Goal: Information Seeking & Learning: Find specific fact

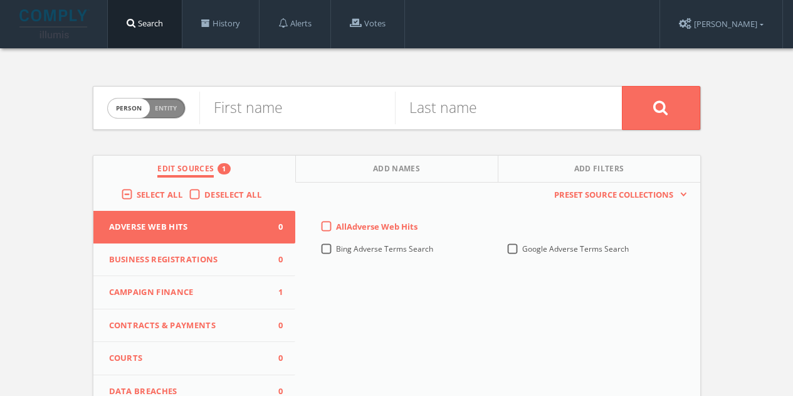
click at [317, 102] on input "text" at bounding box center [297, 108] width 196 height 33
type input "[PERSON_NAME]"
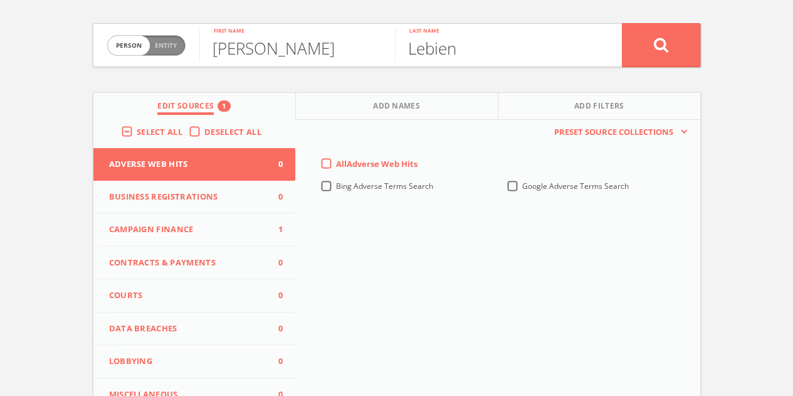
type input "Lebien"
click at [204, 133] on label "Deselect All" at bounding box center [235, 132] width 63 height 13
click at [0, 0] on input "Deselect All" at bounding box center [0, 0] width 0 height 0
click at [211, 226] on span "Campaign Finance" at bounding box center [186, 229] width 155 height 13
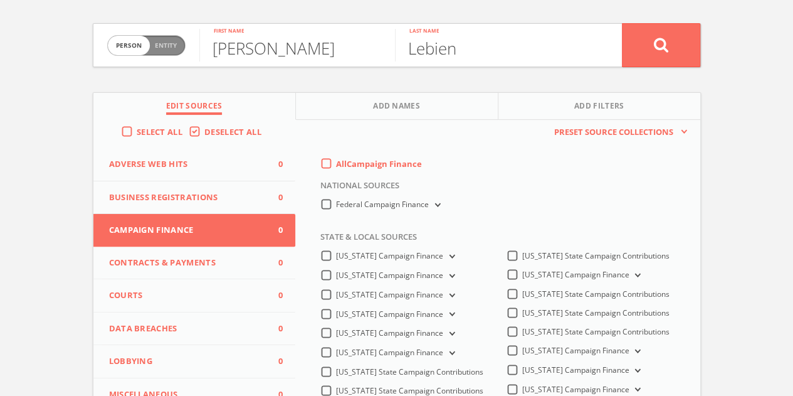
click at [336, 161] on label "All Campaign Finance" at bounding box center [379, 164] width 86 height 13
click at [0, 0] on Finance-all-0 "All Campaign Finance" at bounding box center [0, 0] width 0 height 0
click at [336, 208] on label "Federal Campaign Finance" at bounding box center [389, 205] width 107 height 12
click at [0, 0] on Finance-all "Federal Campaign Finance" at bounding box center [0, 0] width 0 height 0
click at [673, 33] on button at bounding box center [661, 45] width 78 height 44
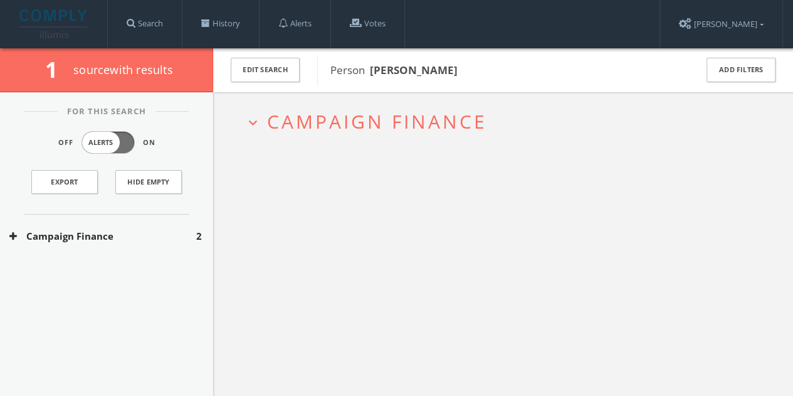
click at [103, 231] on button "Campaign Finance" at bounding box center [102, 236] width 187 height 14
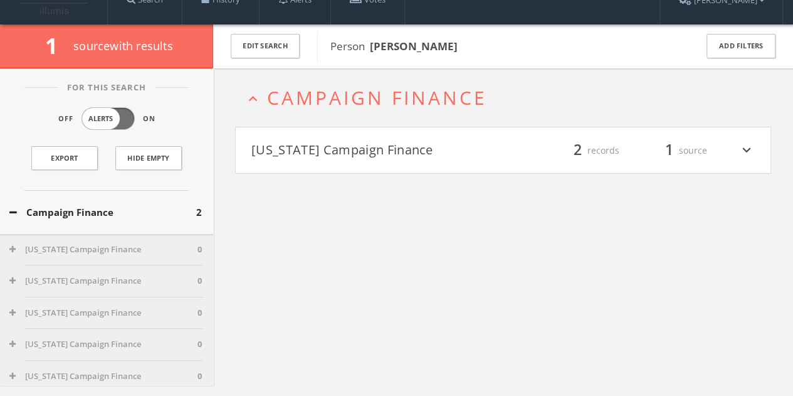
click at [372, 156] on h4 "[US_STATE] Campaign Finance filter_list 2 records 1 source expand_more" at bounding box center [503, 150] width 535 height 46
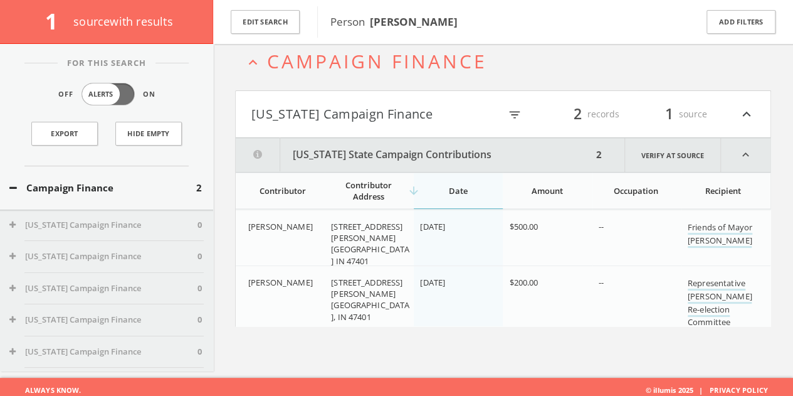
scroll to position [73, 0]
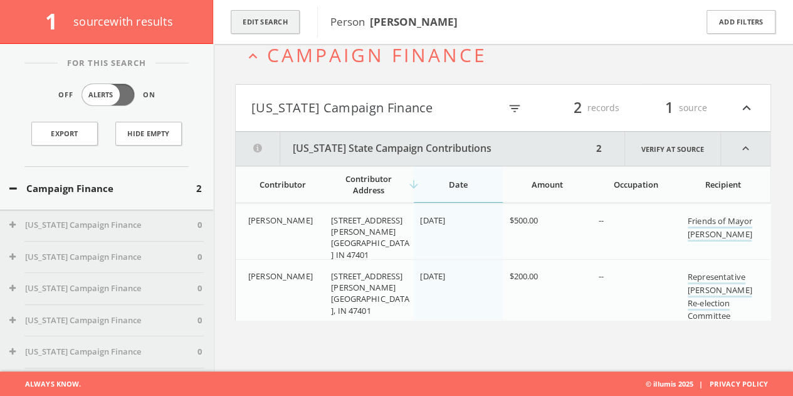
click at [268, 21] on button "Edit Search" at bounding box center [265, 22] width 69 height 24
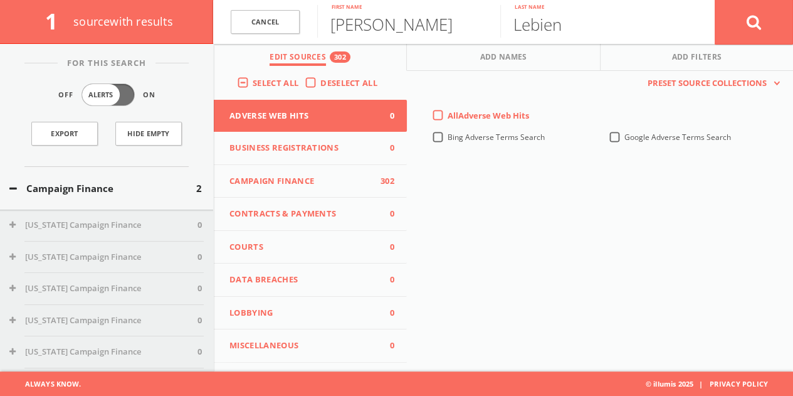
click at [320, 87] on span "Deselect All" at bounding box center [348, 82] width 57 height 11
click at [0, 0] on input "Deselect All" at bounding box center [0, 0] width 0 height 0
click at [300, 316] on span "Lobbying" at bounding box center [302, 313] width 146 height 13
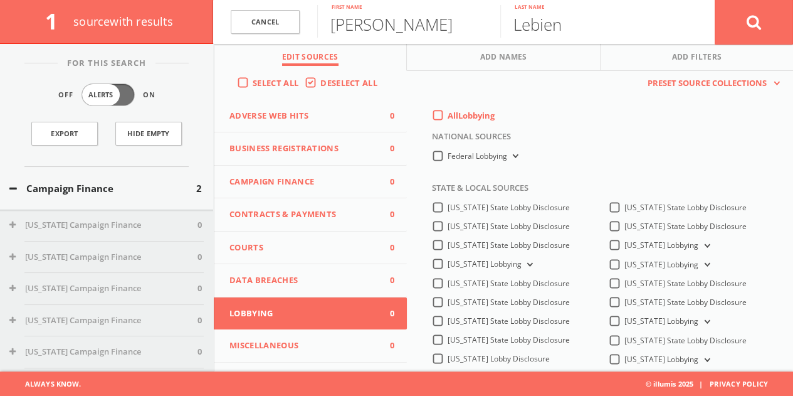
click at [448, 112] on label "All Lobbying" at bounding box center [471, 116] width 47 height 13
click at [0, 0] on input "All Lobbying" at bounding box center [0, 0] width 0 height 0
click at [785, 27] on button at bounding box center [754, 21] width 78 height 45
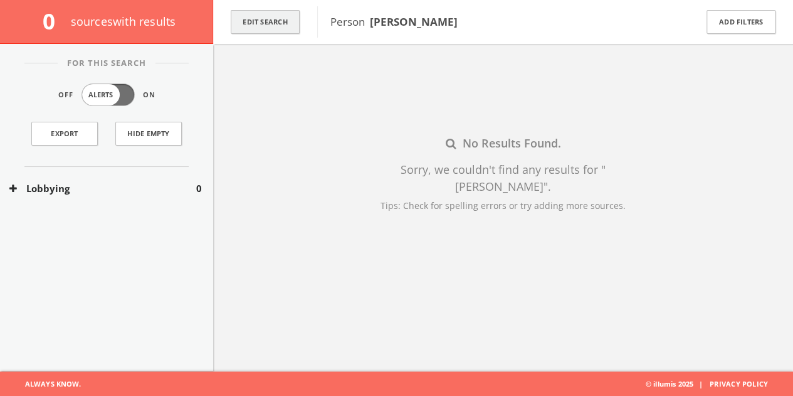
click at [242, 33] on div "Edit Search" at bounding box center [265, 22] width 104 height 44
click at [243, 31] on button "Edit Search" at bounding box center [265, 22] width 69 height 24
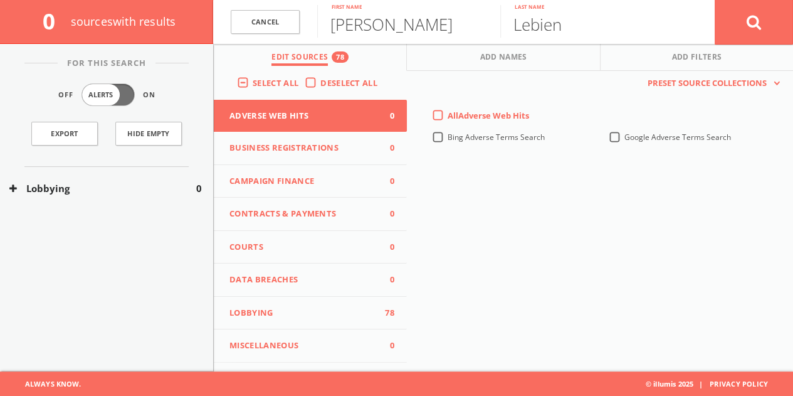
click at [320, 79] on label "Deselect All" at bounding box center [351, 83] width 63 height 13
click at [0, 0] on input "Deselect All" at bounding box center [0, 0] width 0 height 0
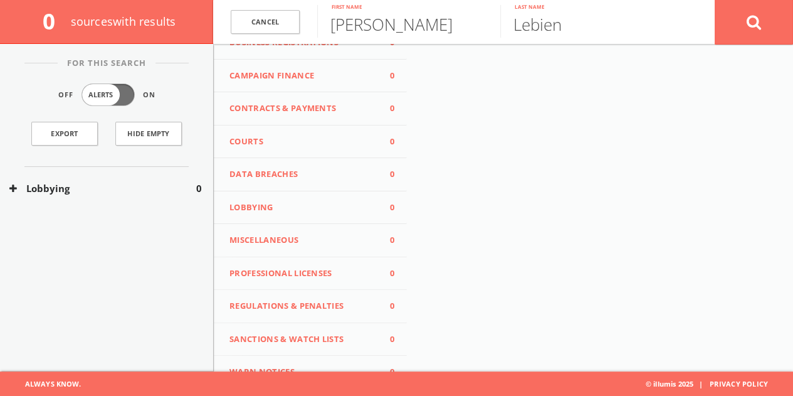
scroll to position [125, 0]
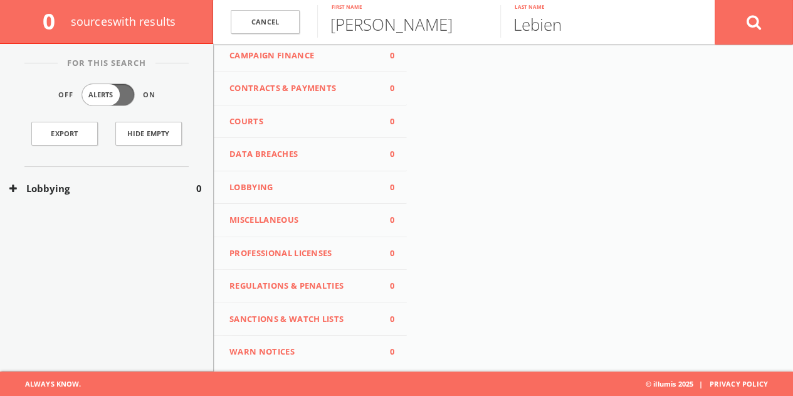
click at [315, 289] on span "Regulations & Penalties" at bounding box center [302, 286] width 146 height 13
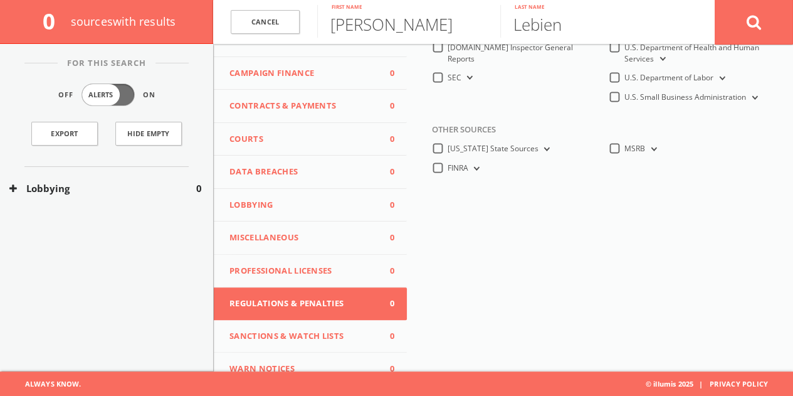
scroll to position [63, 0]
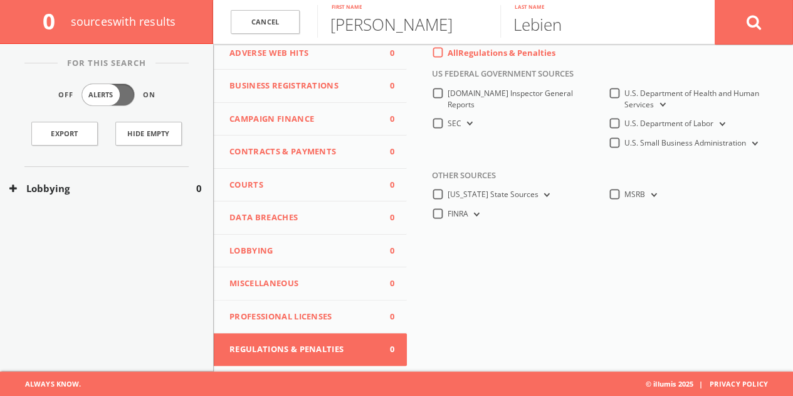
click at [448, 56] on label "All Regulations & Penalties" at bounding box center [502, 53] width 108 height 13
click at [0, 0] on Penalties-all-0 "All Regulations & Penalties" at bounding box center [0, 0] width 0 height 0
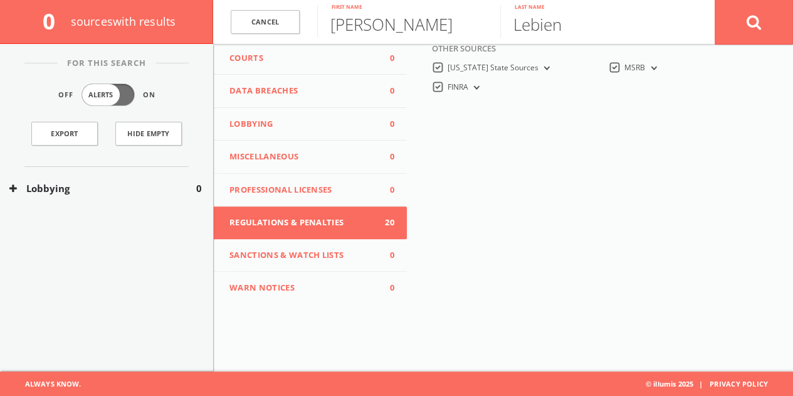
click at [310, 258] on span "Sanctions & Watch Lists" at bounding box center [302, 255] width 146 height 13
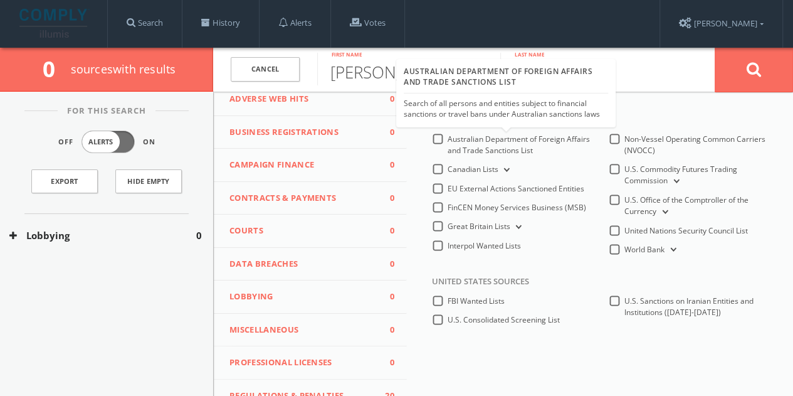
scroll to position [0, 0]
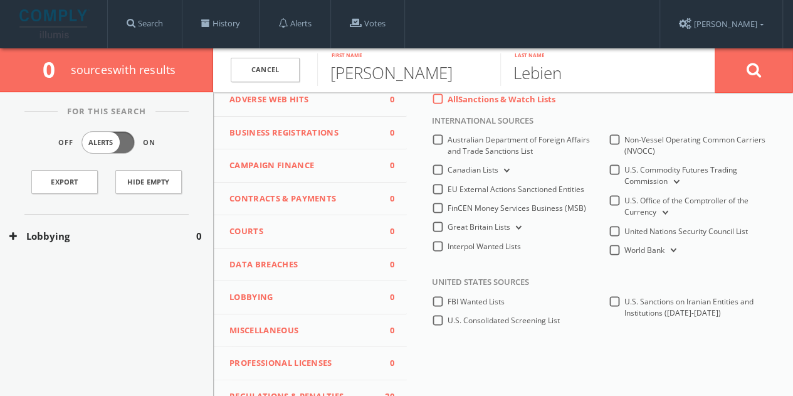
click at [439, 100] on div "All Sanctions & Watch Lists" at bounding box center [494, 98] width 124 height 11
click at [448, 98] on label "All Sanctions & Watch Lists" at bounding box center [502, 99] width 108 height 13
click at [0, 0] on Lists-all-0 "All Sanctions & Watch Lists" at bounding box center [0, 0] width 0 height 0
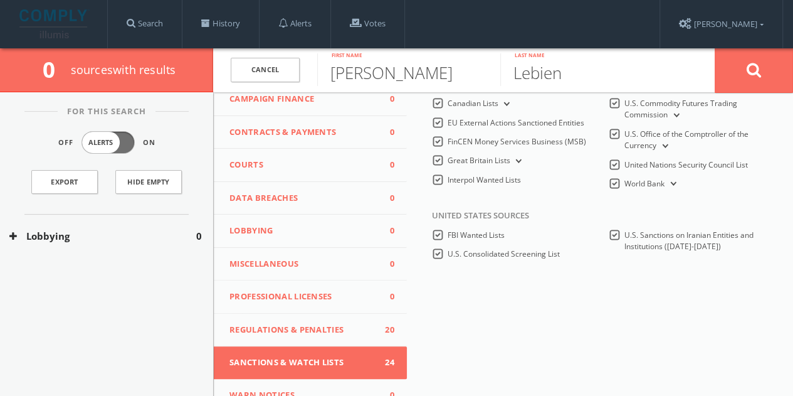
scroll to position [187, 0]
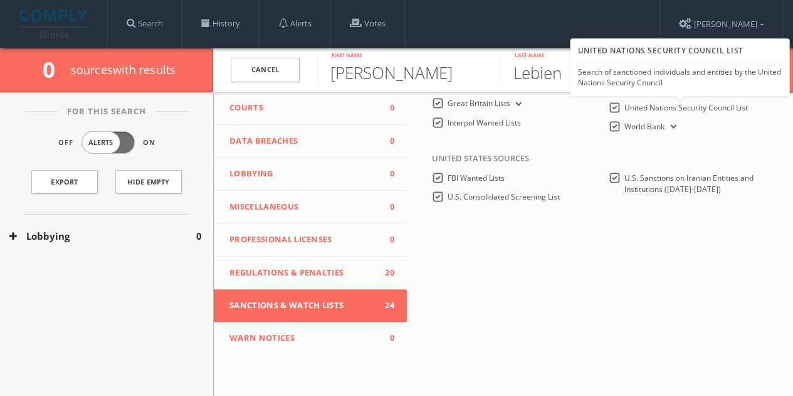
click at [777, 62] on div "United Nations Security Council List Search of sanctioned individuals and entit…" at bounding box center [679, 67] width 204 height 52
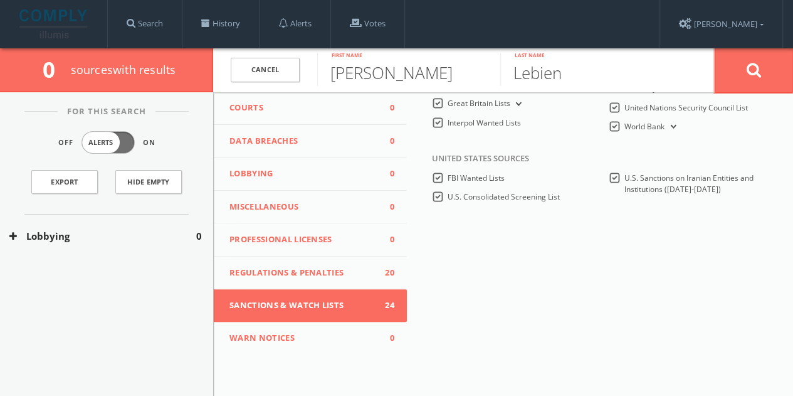
click at [771, 71] on button at bounding box center [754, 70] width 78 height 45
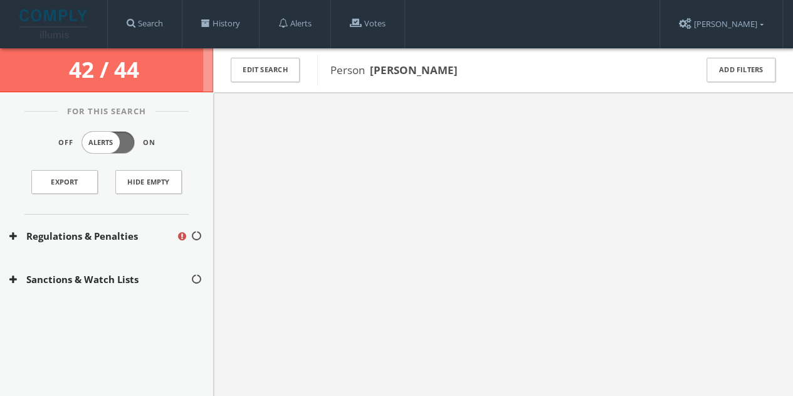
drag, startPoint x: 781, startPoint y: 214, endPoint x: 778, endPoint y: 204, distance: 11.1
click at [781, 214] on div at bounding box center [503, 290] width 580 height 396
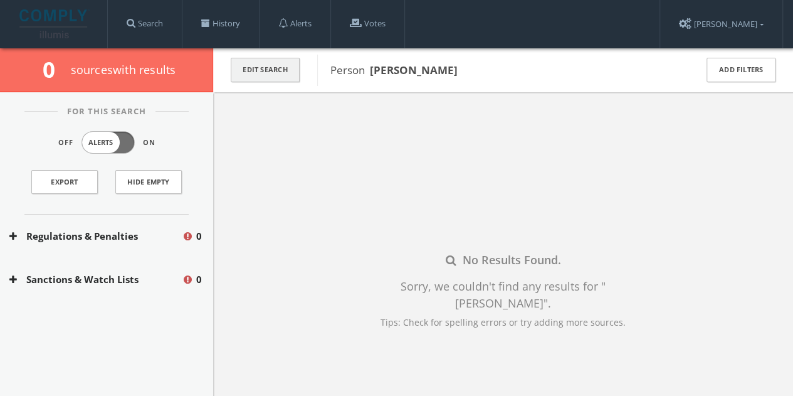
click at [234, 77] on button "Edit Search" at bounding box center [265, 70] width 69 height 24
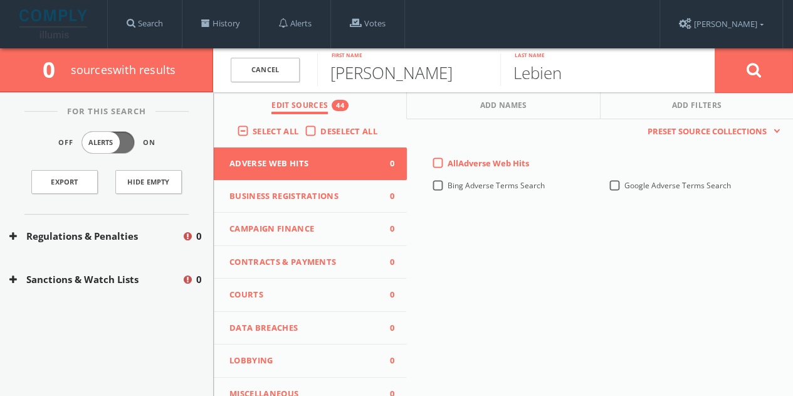
click at [401, 70] on input "[PERSON_NAME]" at bounding box center [408, 69] width 183 height 33
type input "[PERSON_NAME]"
type input "Cook"
click at [320, 132] on label "Deselect All" at bounding box center [351, 131] width 63 height 13
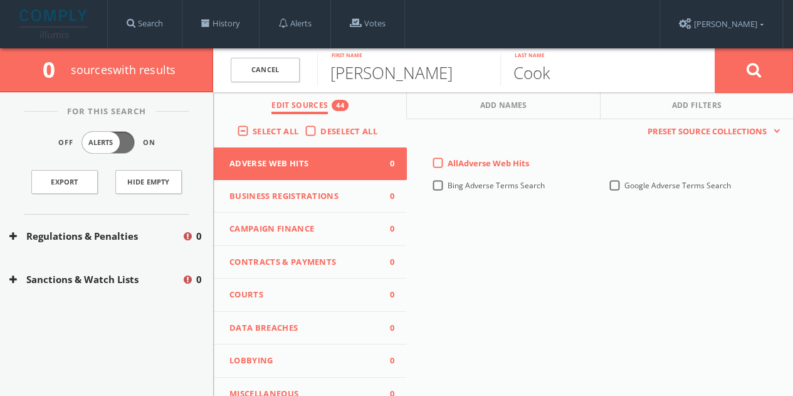
click at [0, 0] on input "Deselect All" at bounding box center [0, 0] width 0 height 0
click at [302, 232] on span "Campaign Finance" at bounding box center [302, 229] width 146 height 13
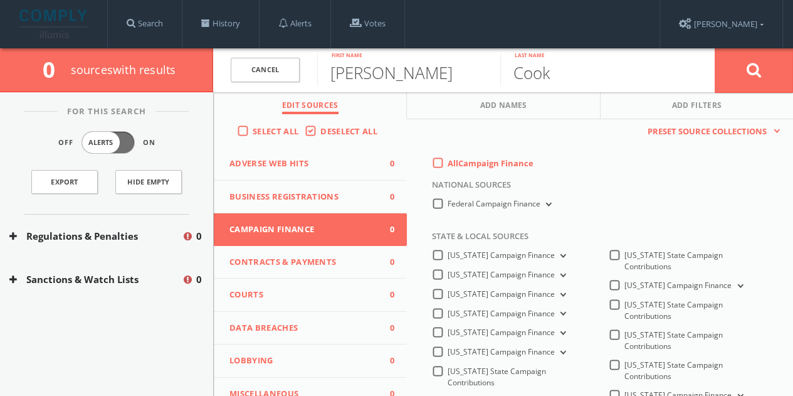
click at [437, 170] on div "All Campaign Finance" at bounding box center [603, 166] width 361 height 19
click at [448, 166] on label "All Campaign Finance" at bounding box center [491, 163] width 86 height 13
click at [0, 0] on Finance-all-0 "All Campaign Finance" at bounding box center [0, 0] width 0 height 0
click at [448, 204] on label "Federal Campaign Finance" at bounding box center [501, 204] width 107 height 12
click at [0, 0] on Finance-all "Federal Campaign Finance" at bounding box center [0, 0] width 0 height 0
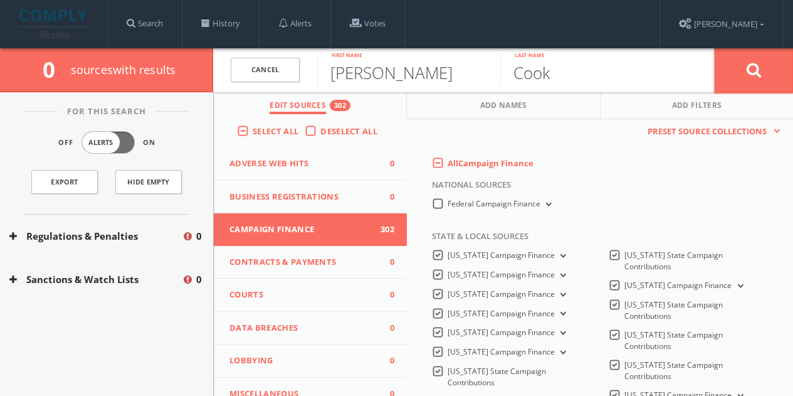
click at [731, 65] on button at bounding box center [754, 70] width 78 height 45
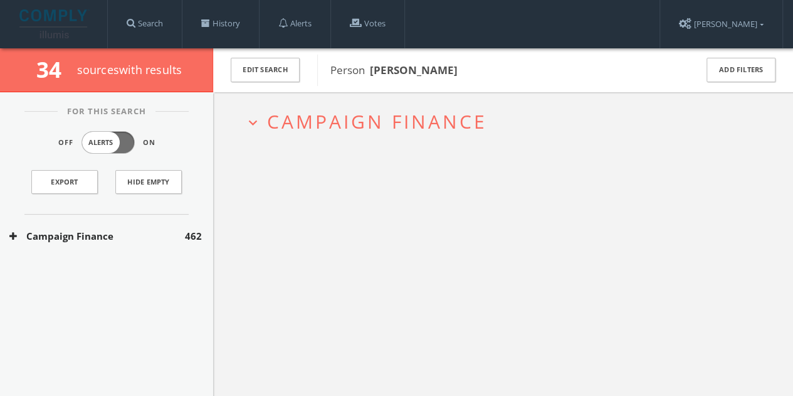
click at [122, 245] on div "Campaign Finance 462" at bounding box center [106, 235] width 213 height 43
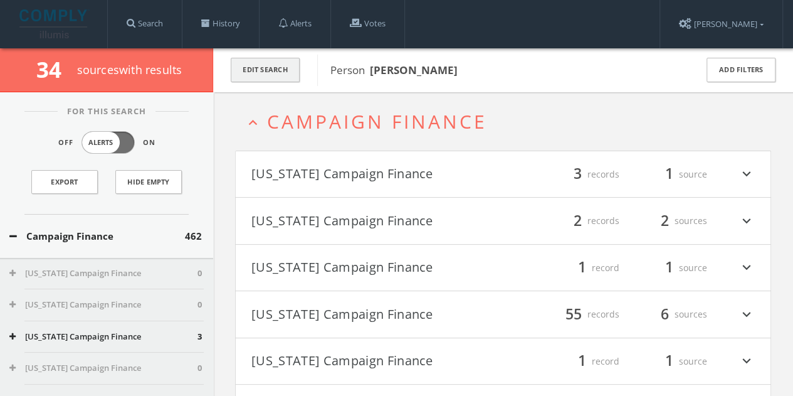
click at [269, 72] on button "Edit Search" at bounding box center [265, 70] width 69 height 24
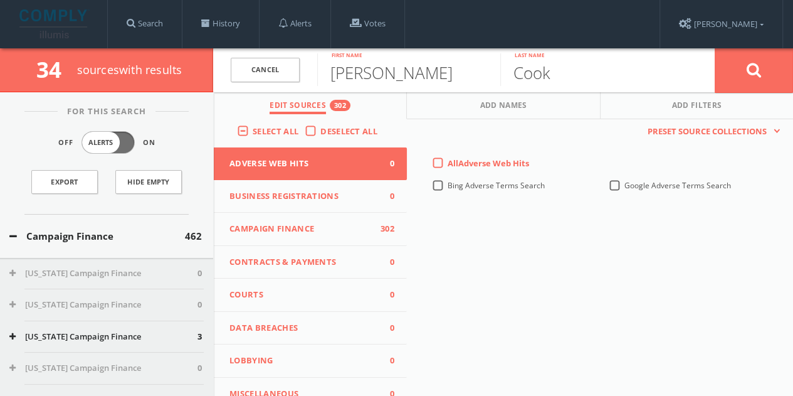
click at [317, 238] on button "Campaign Finance 302" at bounding box center [310, 229] width 193 height 33
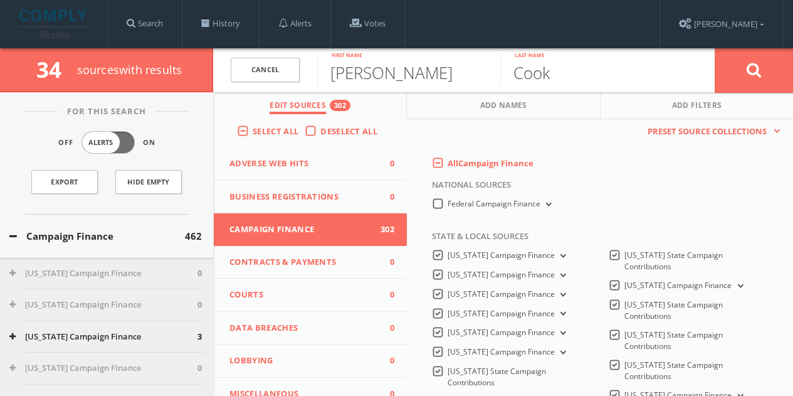
click at [452, 169] on div "All Campaign Finance" at bounding box center [603, 166] width 361 height 19
click at [450, 166] on span "All Campaign Finance" at bounding box center [491, 162] width 86 height 11
click at [0, 0] on Finance-all-0 "All Campaign Finance" at bounding box center [0, 0] width 0 height 0
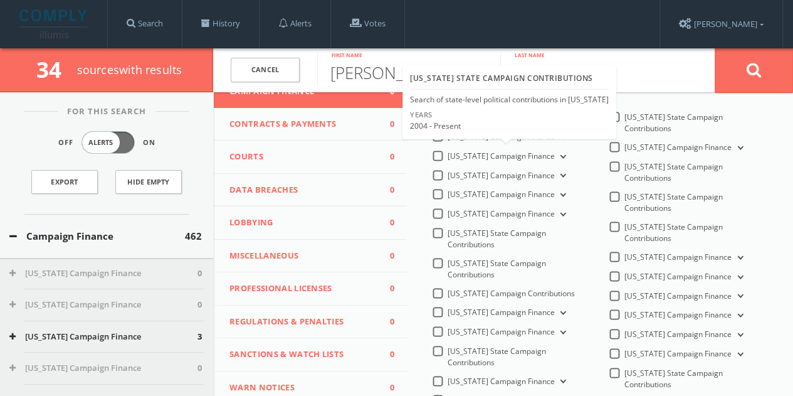
scroll to position [251, 0]
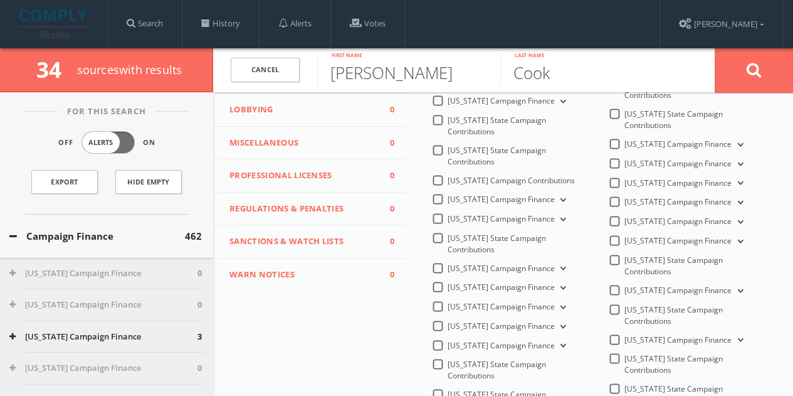
click at [460, 306] on span "[US_STATE] Campaign Finance" at bounding box center [501, 306] width 107 height 11
click at [0, 0] on Finance-all "[US_STATE] Campaign Finance" at bounding box center [0, 0] width 0 height 0
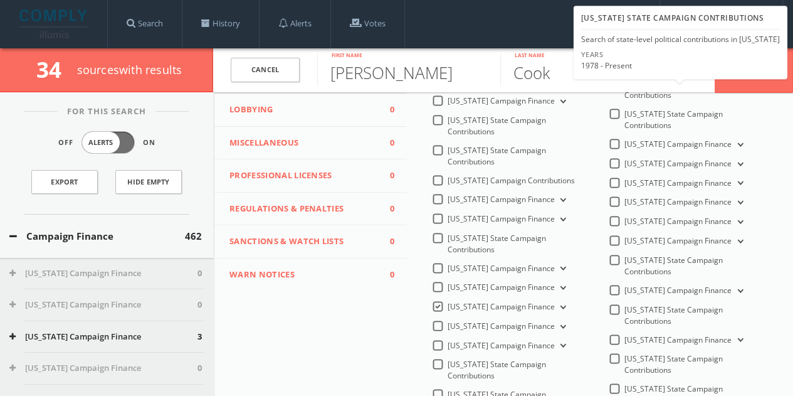
click at [747, 79] on div "[US_STATE] State Campaign Contributions Search of state-level political contrib…" at bounding box center [681, 42] width 214 height 73
click at [780, 74] on div "Years 1978 - Present" at bounding box center [680, 63] width 209 height 26
drag, startPoint x: 780, startPoint y: 74, endPoint x: 781, endPoint y: 85, distance: 10.7
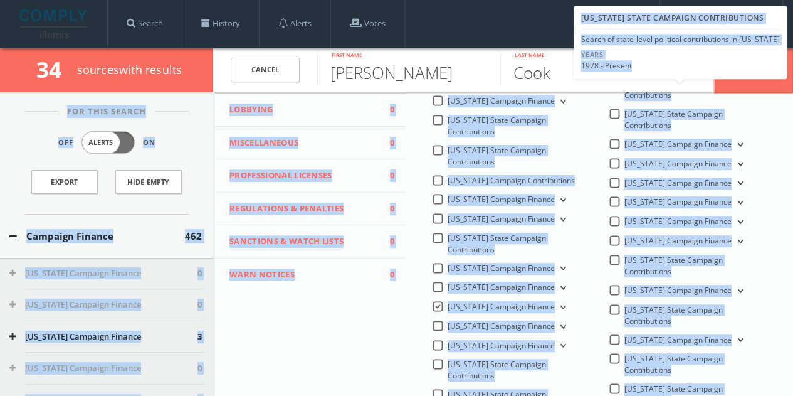
click at [781, 85] on button at bounding box center [754, 70] width 78 height 45
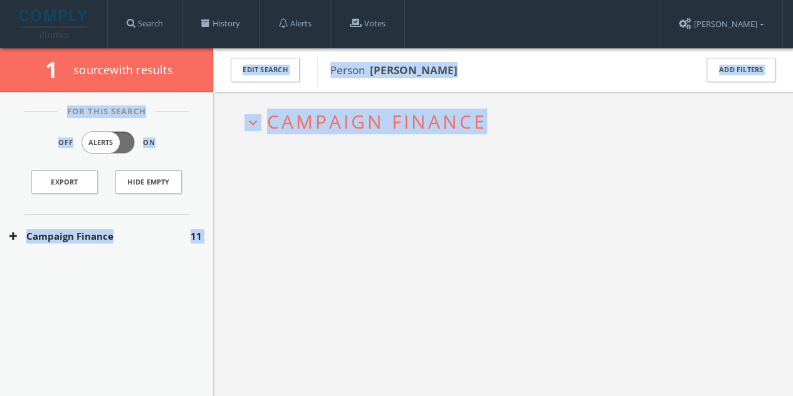
click at [186, 135] on div "Off Alerts On" at bounding box center [107, 145] width 202 height 28
click at [132, 240] on button "Campaign Finance" at bounding box center [99, 236] width 181 height 14
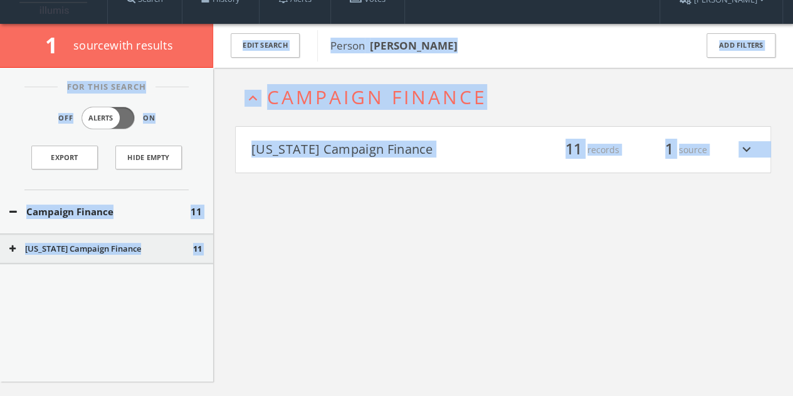
click at [495, 167] on h4 "[US_STATE] Campaign Finance filter_list 11 records 1 source expand_more" at bounding box center [503, 150] width 535 height 46
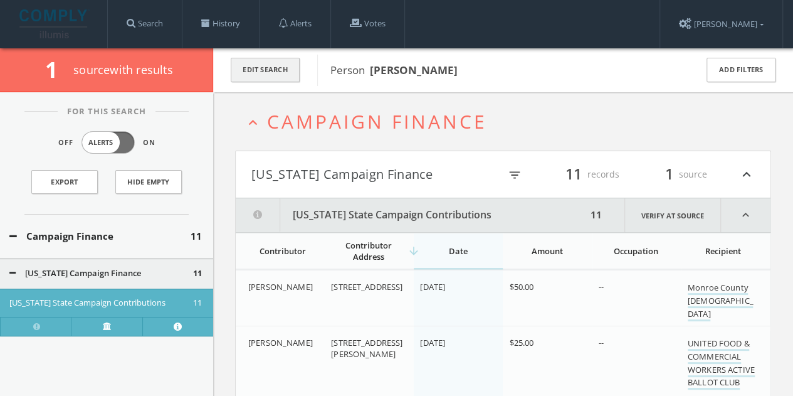
click at [263, 68] on button "Edit Search" at bounding box center [265, 70] width 69 height 24
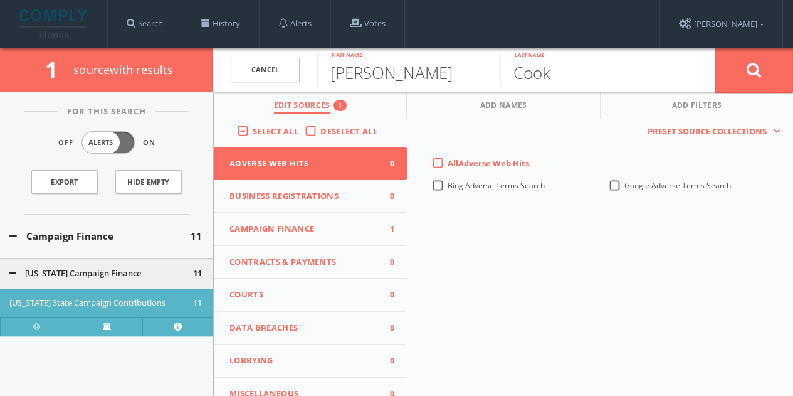
click at [327, 129] on span "Deselect All" at bounding box center [348, 130] width 57 height 11
click at [0, 0] on input "Deselect All" at bounding box center [0, 0] width 0 height 0
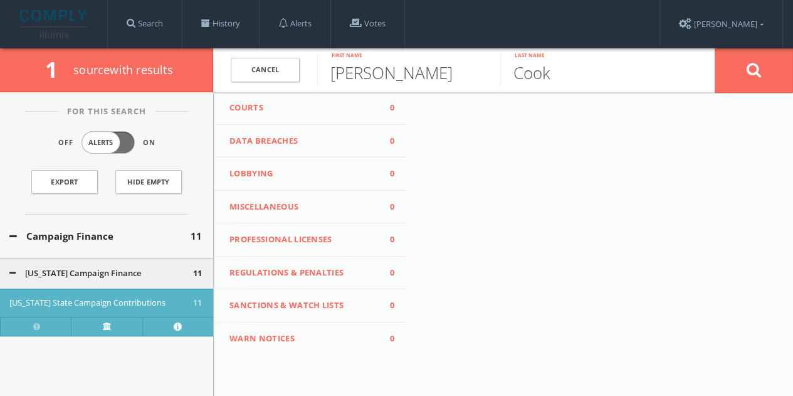
click at [295, 176] on span "Lobbying" at bounding box center [302, 173] width 146 height 13
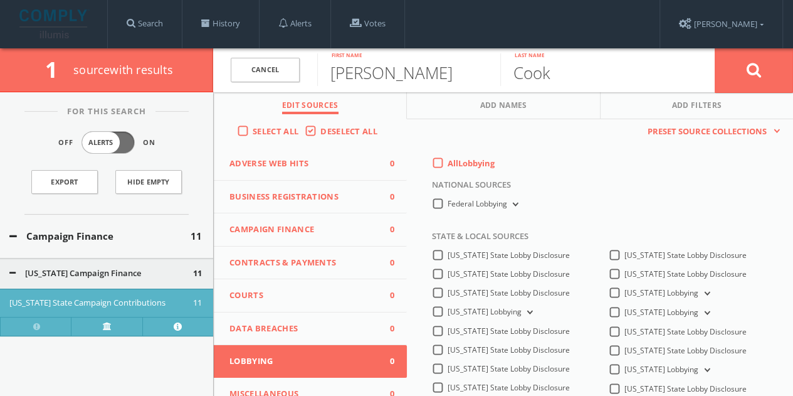
click at [448, 169] on label "All Lobbying" at bounding box center [471, 163] width 47 height 13
click at [0, 0] on input "All Lobbying" at bounding box center [0, 0] width 0 height 0
click at [744, 68] on button at bounding box center [754, 70] width 78 height 45
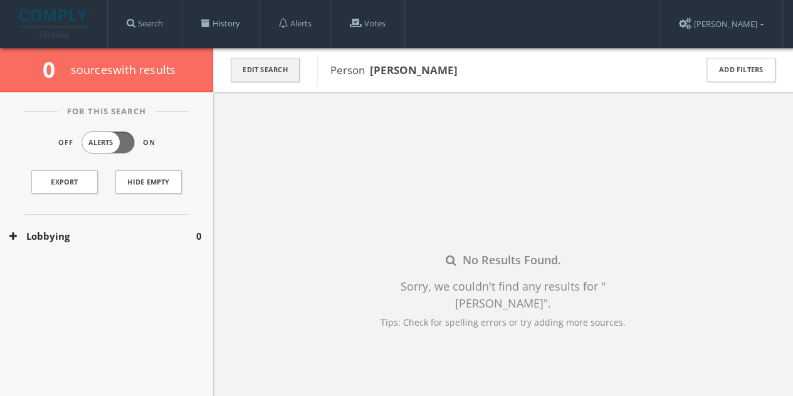
click at [278, 72] on button "Edit Search" at bounding box center [265, 70] width 69 height 24
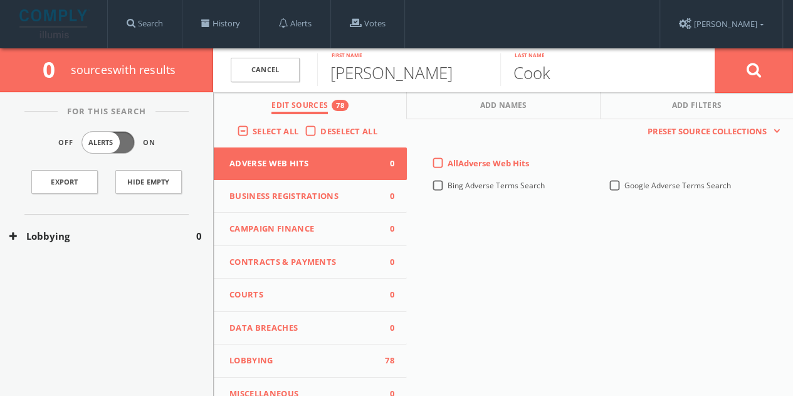
click at [320, 133] on span "Deselect All" at bounding box center [348, 130] width 57 height 11
click at [0, 0] on input "Deselect All" at bounding box center [0, 0] width 0 height 0
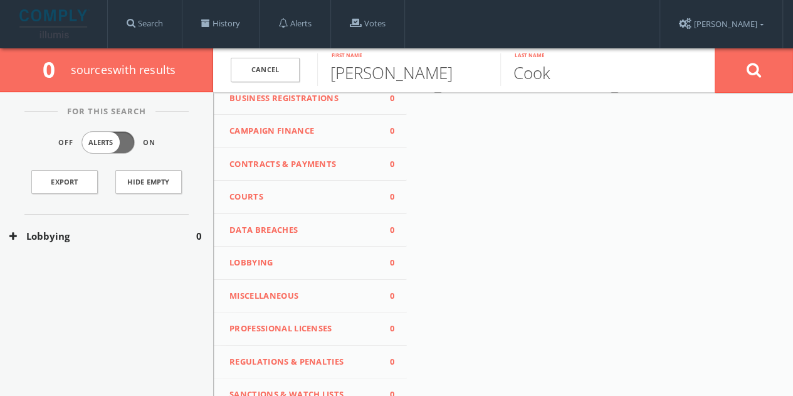
scroll to position [187, 0]
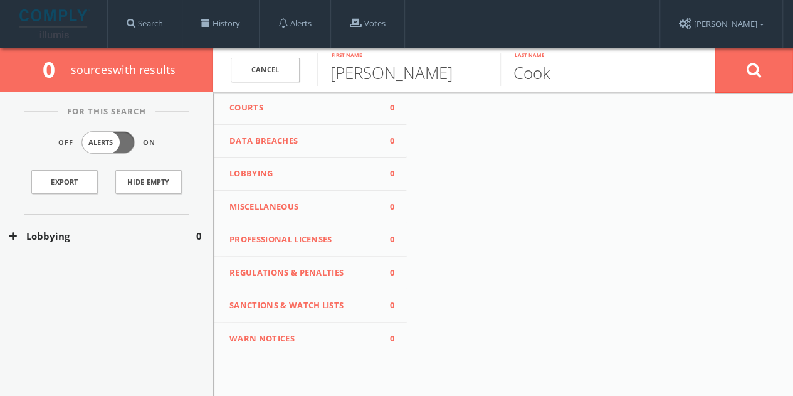
click at [360, 236] on span "Professional Licenses" at bounding box center [302, 239] width 146 height 13
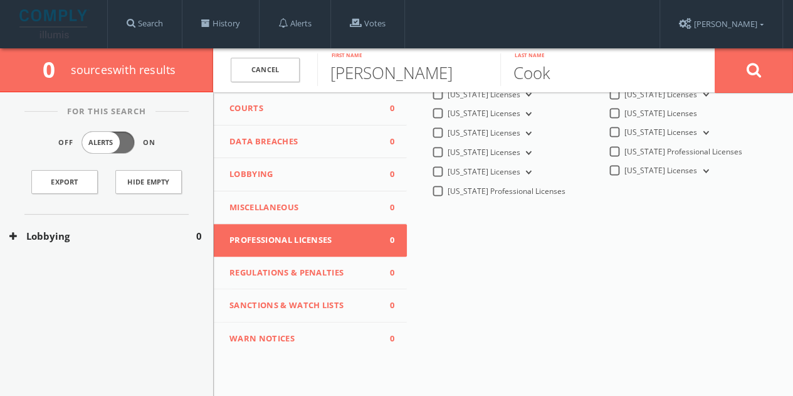
click at [341, 266] on span "Regulations & Penalties" at bounding box center [302, 272] width 146 height 13
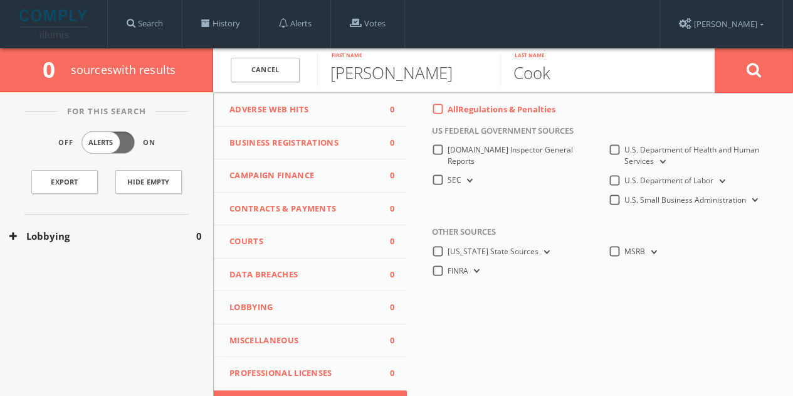
scroll to position [0, 0]
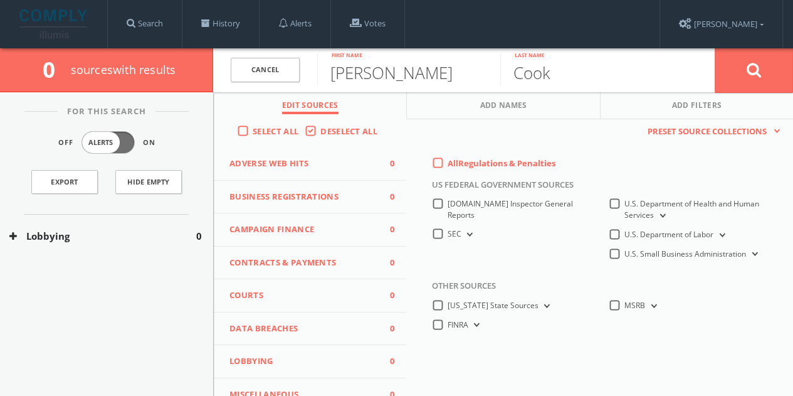
click at [438, 166] on div "All Regulations & Penalties" at bounding box center [494, 162] width 124 height 11
click at [448, 166] on label "All Regulations & Penalties" at bounding box center [502, 163] width 108 height 13
click at [0, 0] on Penalties-all-0 "All Regulations & Penalties" at bounding box center [0, 0] width 0 height 0
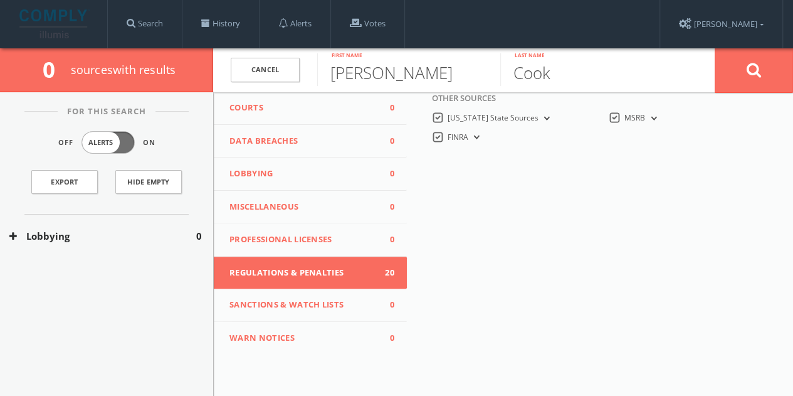
click at [305, 310] on button "Sanctions & Watch Lists 0" at bounding box center [310, 304] width 193 height 33
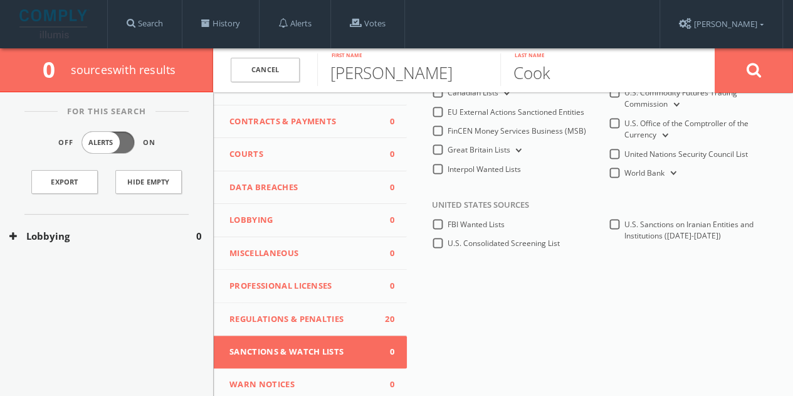
scroll to position [0, 0]
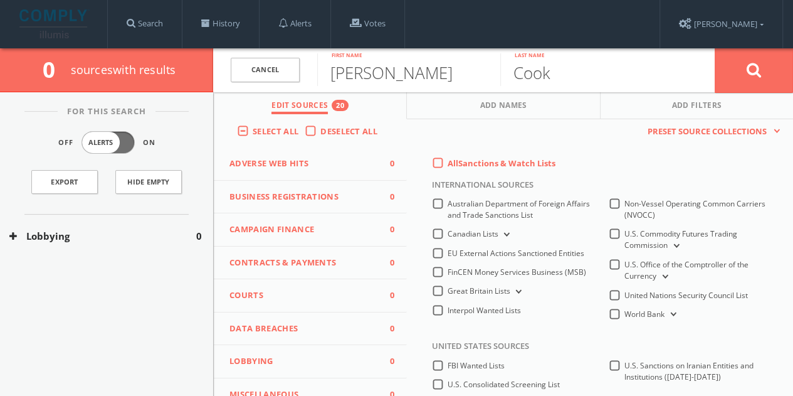
click at [448, 162] on label "All Sanctions & Watch Lists" at bounding box center [502, 163] width 108 height 13
click at [0, 0] on Lists-all-0 "All Sanctions & Watch Lists" at bounding box center [0, 0] width 0 height 0
click at [767, 61] on button at bounding box center [754, 70] width 78 height 45
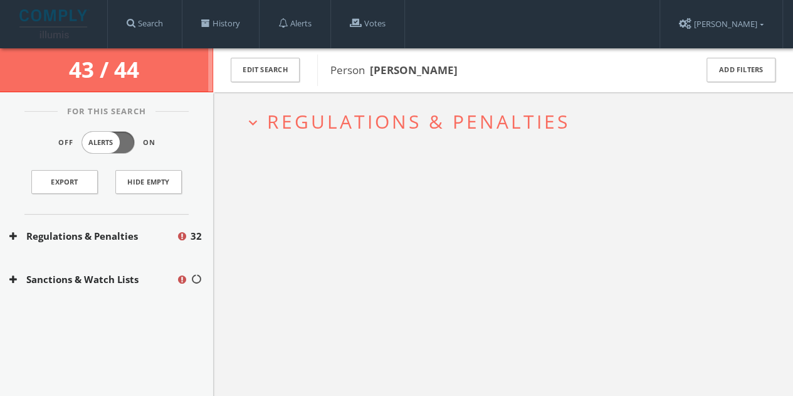
click at [164, 249] on div "Regulations & Penalties 32" at bounding box center [106, 235] width 213 height 43
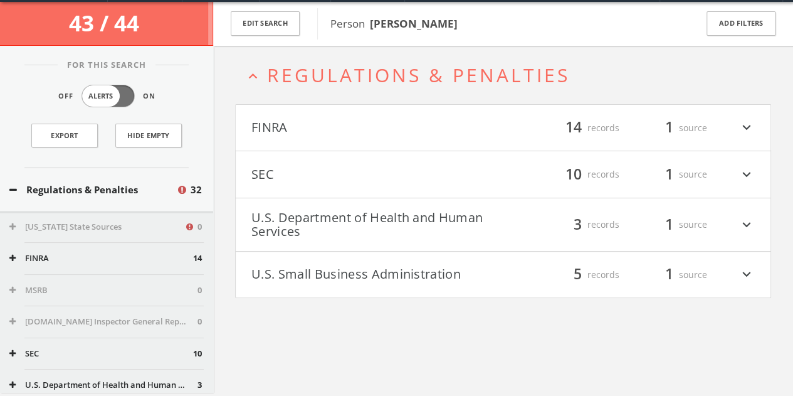
click at [352, 188] on h4 "SEC filter_list 10 records 1 source expand_more" at bounding box center [503, 174] width 535 height 46
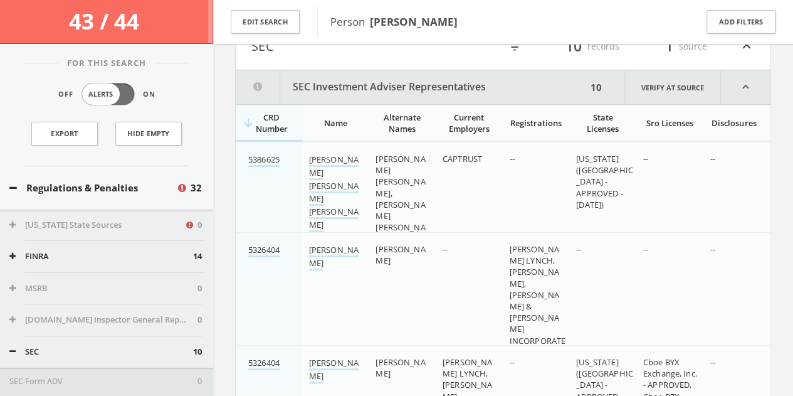
scroll to position [199, 0]
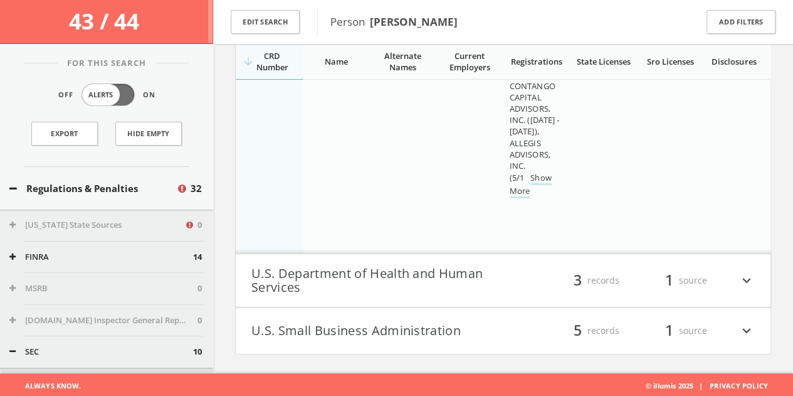
click at [524, 302] on h4 "U.S. Department of Health and Human Services filter_list 3 records 1 source exp…" at bounding box center [503, 280] width 535 height 53
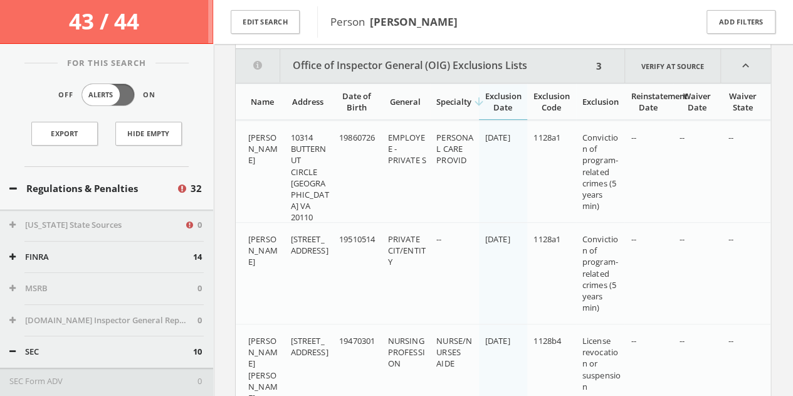
scroll to position [2614, 0]
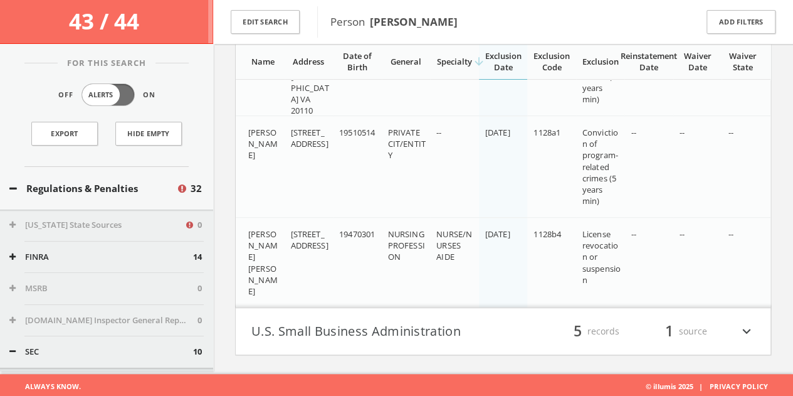
click at [420, 344] on h4 "U.S. Small Business Administration filter_list 5 records 1 source expand_more" at bounding box center [503, 331] width 535 height 46
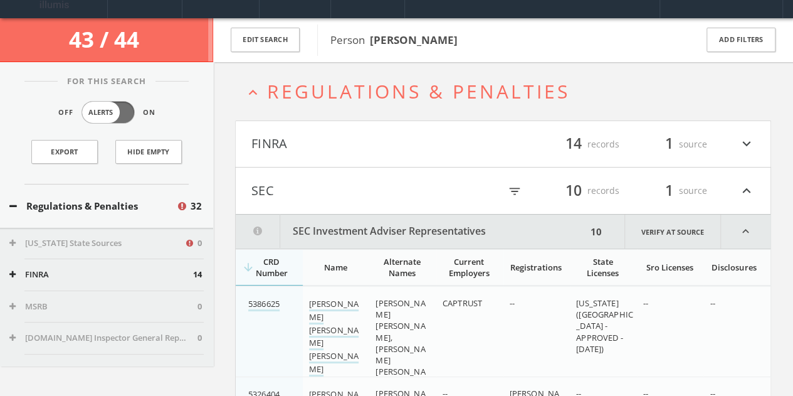
scroll to position [0, 0]
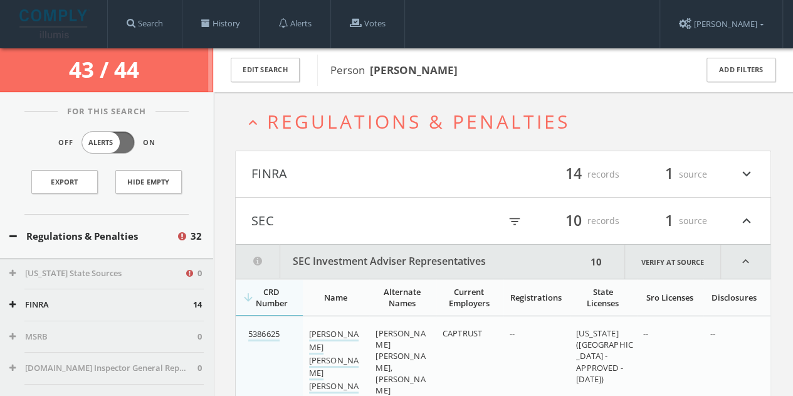
click at [515, 156] on h4 "FINRA filter_list 14 records 1 source expand_more" at bounding box center [503, 174] width 535 height 46
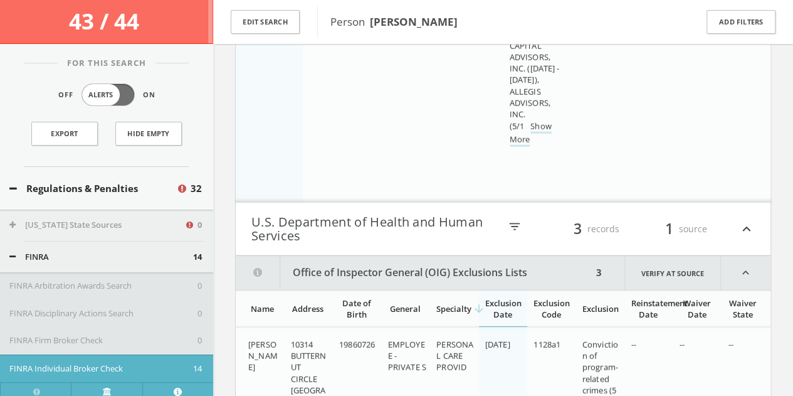
scroll to position [4040, 0]
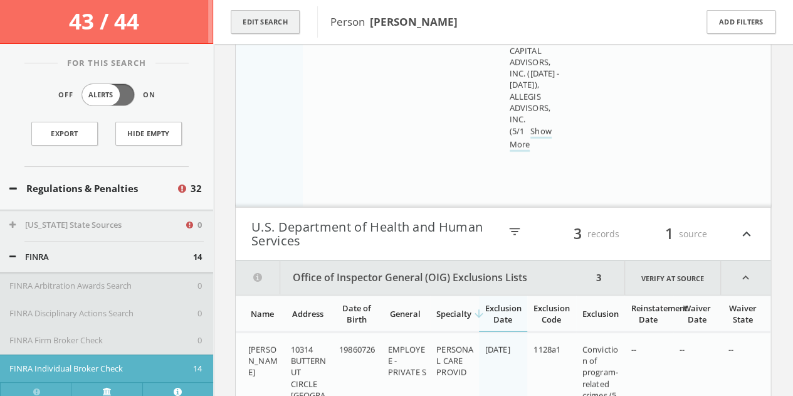
click at [285, 26] on button "Edit Search" at bounding box center [265, 22] width 69 height 24
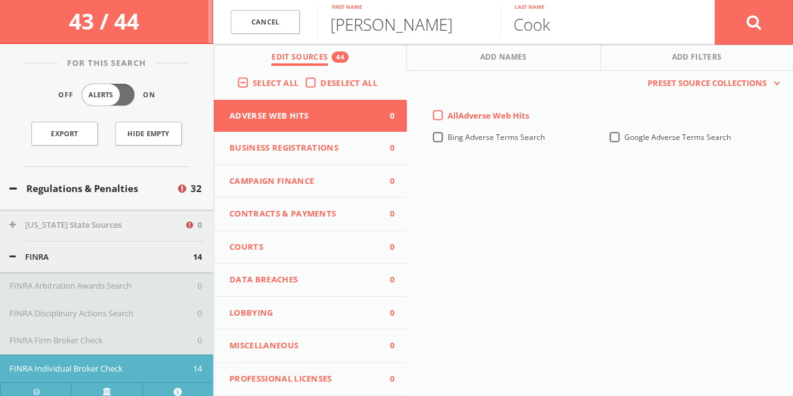
click at [370, 26] on input "[PERSON_NAME]" at bounding box center [408, 21] width 183 height 33
type input "[PERSON_NAME]"
click at [320, 88] on label "Deselect All" at bounding box center [351, 83] width 63 height 13
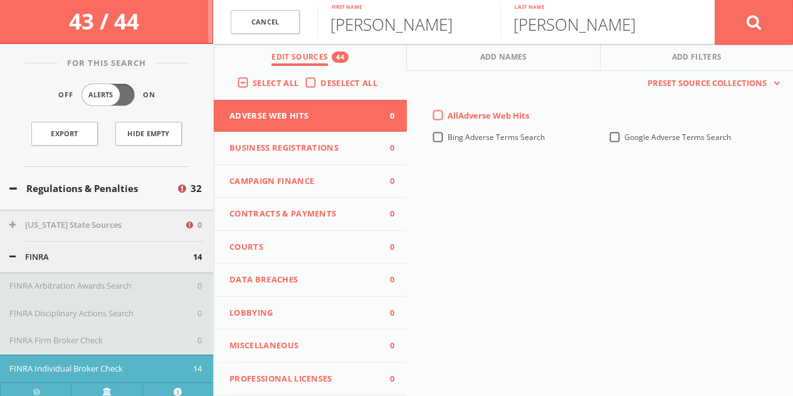
click at [0, 0] on input "Deselect All" at bounding box center [0, 0] width 0 height 0
click at [277, 169] on button "Campaign Finance 0" at bounding box center [310, 181] width 193 height 33
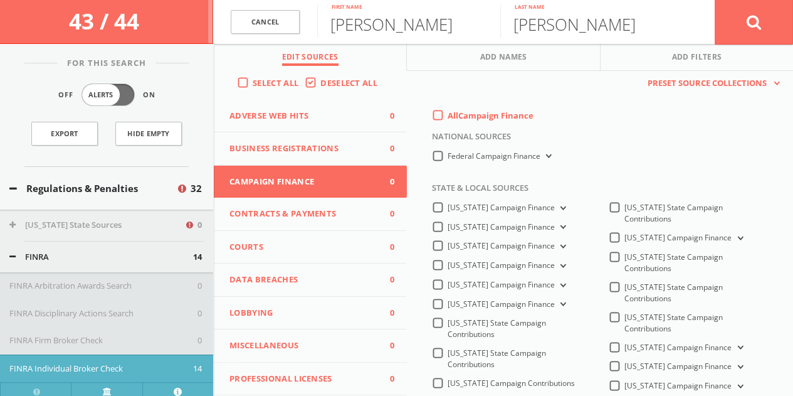
click at [448, 161] on label "Federal Campaign Finance" at bounding box center [501, 156] width 107 height 12
click at [0, 0] on Finance-all "Federal Campaign Finance" at bounding box center [0, 0] width 0 height 0
click at [448, 161] on label "Federal Campaign Finance" at bounding box center [501, 156] width 107 height 12
click at [0, 0] on Finance-all "Federal Campaign Finance" at bounding box center [0, 0] width 0 height 0
click at [448, 114] on label "All Campaign Finance" at bounding box center [491, 116] width 86 height 13
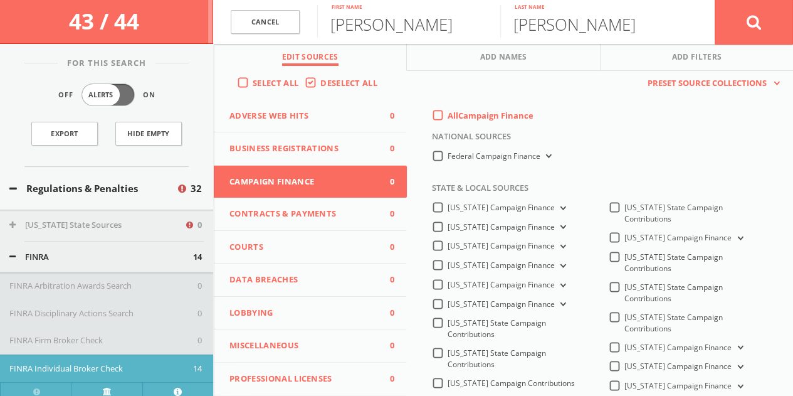
click at [0, 0] on Finance-all-0 "All Campaign Finance" at bounding box center [0, 0] width 0 height 0
click at [448, 159] on label "Federal Campaign Finance" at bounding box center [501, 156] width 107 height 12
click at [0, 0] on Finance-all "Federal Campaign Finance" at bounding box center [0, 0] width 0 height 0
click at [737, 39] on button at bounding box center [754, 21] width 78 height 45
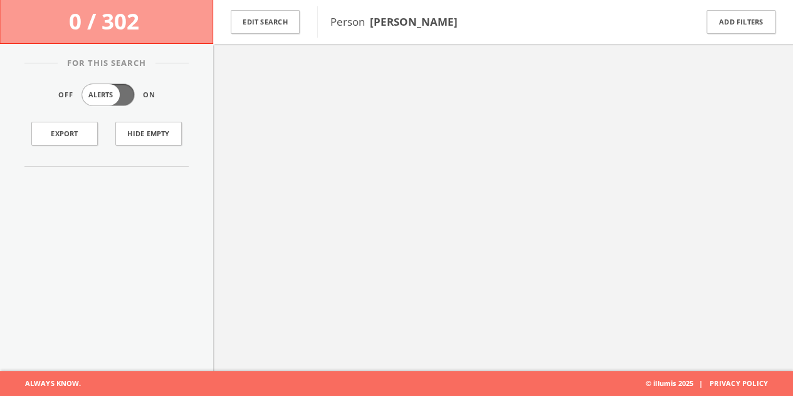
scroll to position [73, 0]
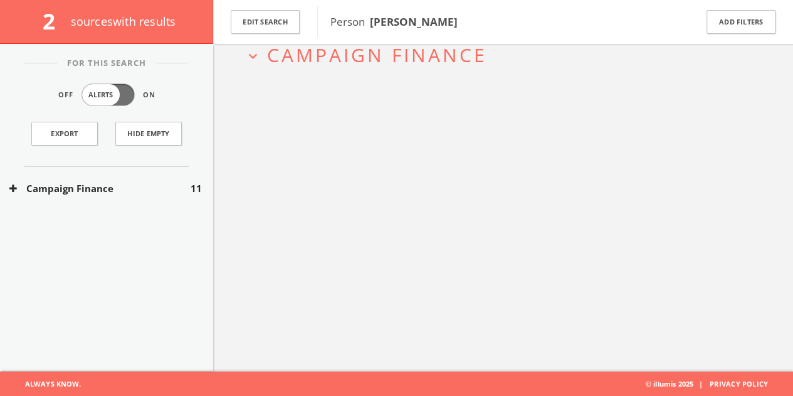
click at [115, 181] on button "Campaign Finance" at bounding box center [99, 188] width 181 height 14
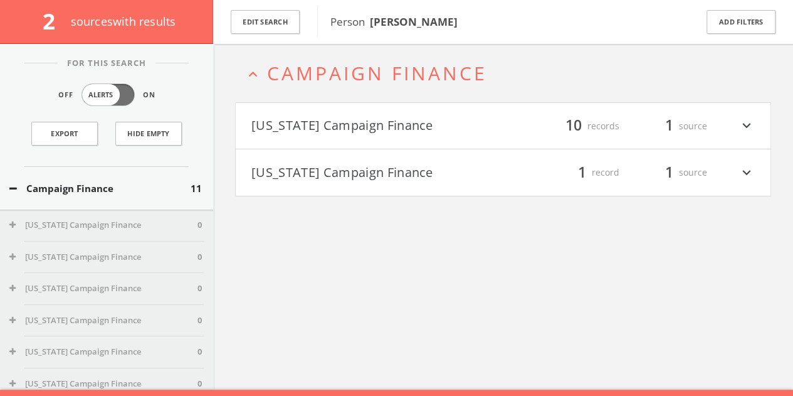
click at [529, 120] on div "filter_list 10 records 1 source expand_more" at bounding box center [629, 125] width 252 height 21
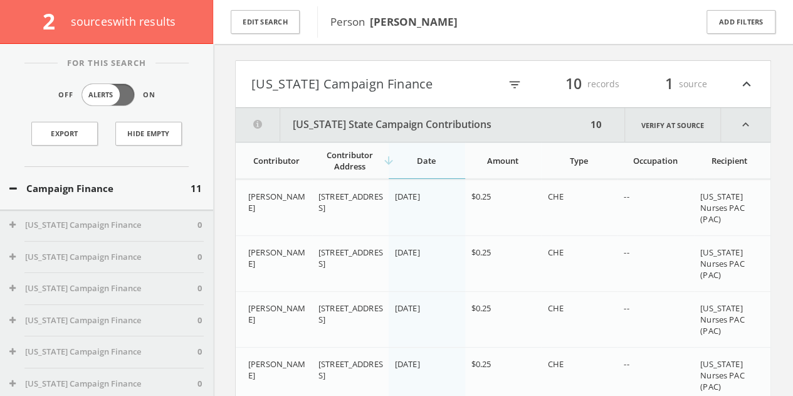
click at [428, 101] on h4 "[US_STATE] Campaign Finance filter_list 10 records 1 source expand_less" at bounding box center [503, 84] width 535 height 46
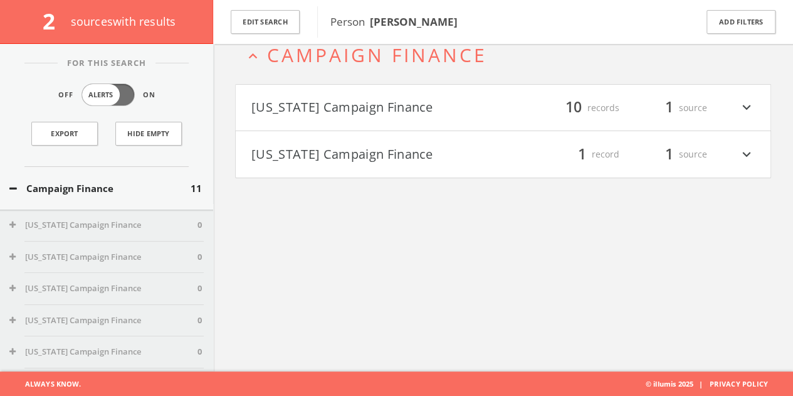
click at [363, 156] on button "[US_STATE] Campaign Finance" at bounding box center [377, 154] width 252 height 21
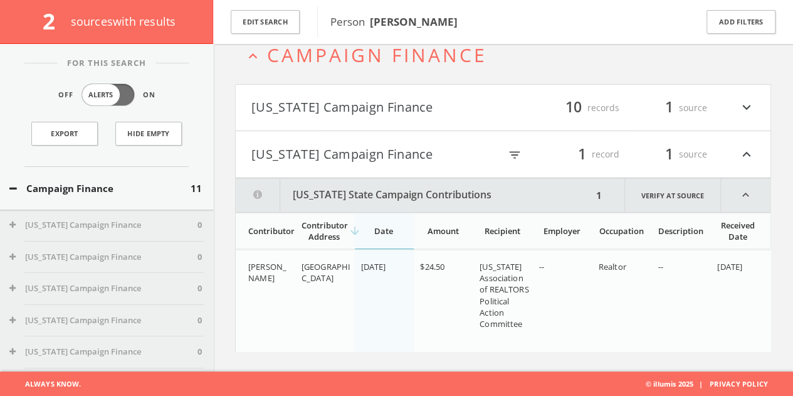
drag, startPoint x: 370, startPoint y: 155, endPoint x: 389, endPoint y: 117, distance: 43.5
click at [372, 149] on button "[US_STATE] Campaign Finance" at bounding box center [375, 154] width 248 height 21
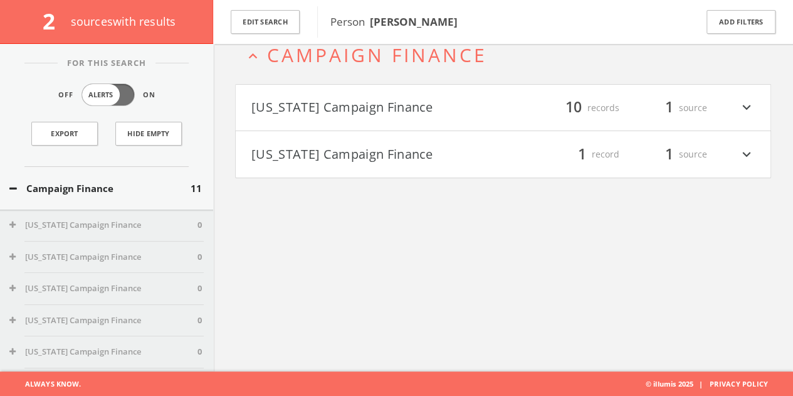
click at [390, 102] on button "[US_STATE] Campaign Finance" at bounding box center [377, 107] width 252 height 21
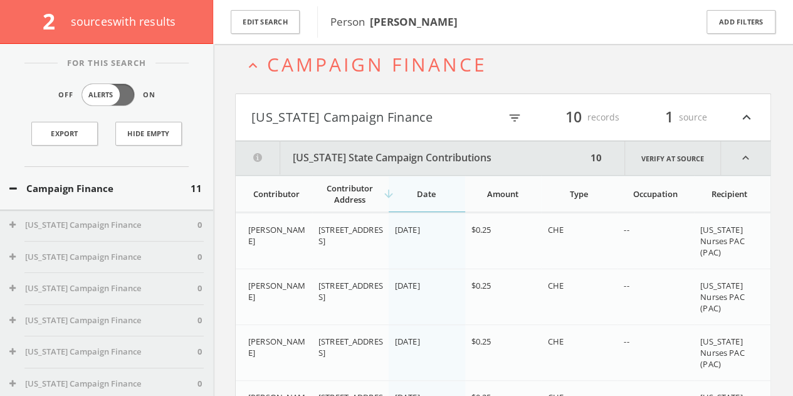
scroll to position [0, 0]
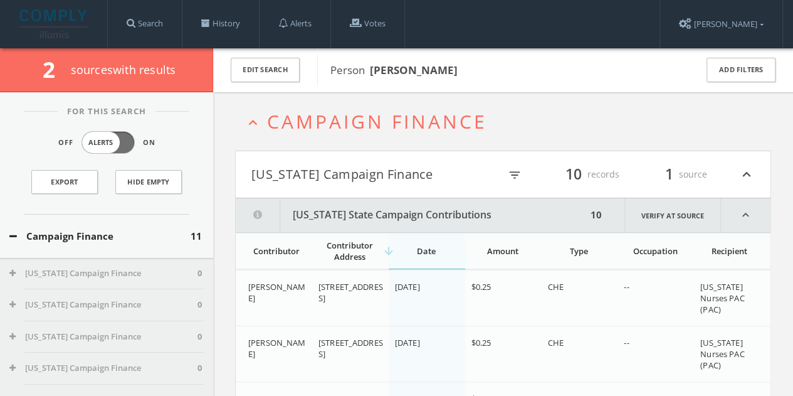
click at [396, 170] on button "[US_STATE] Campaign Finance" at bounding box center [375, 174] width 248 height 21
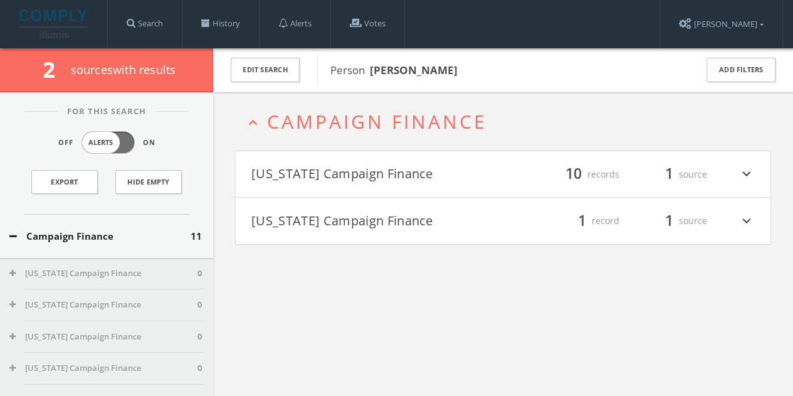
click at [116, 231] on button "Campaign Finance" at bounding box center [99, 236] width 181 height 14
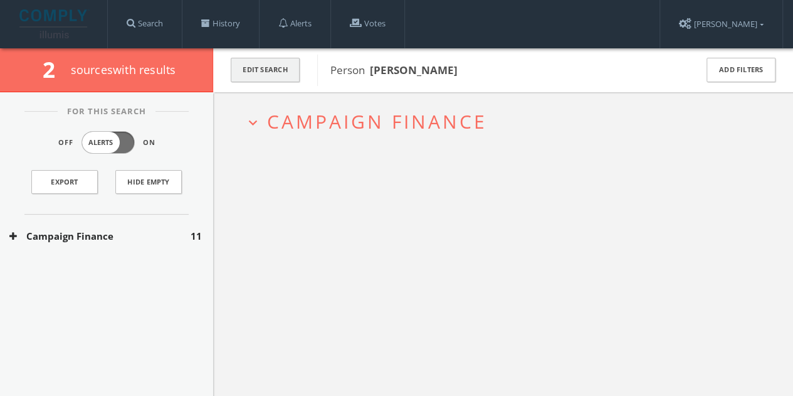
click at [270, 73] on button "Edit Search" at bounding box center [265, 70] width 69 height 24
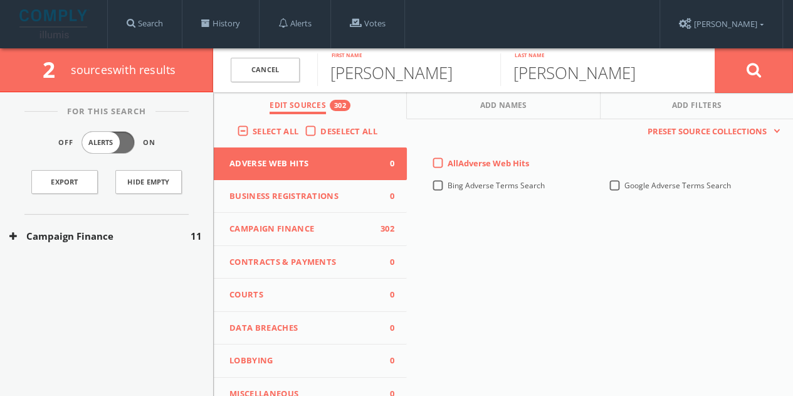
click at [302, 135] on label "Select All" at bounding box center [279, 131] width 52 height 13
click at [0, 0] on input "Select All" at bounding box center [0, 0] width 0 height 0
click at [320, 132] on label "Deselect All" at bounding box center [351, 131] width 63 height 13
click at [0, 0] on input "Deselect All" at bounding box center [0, 0] width 0 height 0
click at [282, 358] on span "Lobbying" at bounding box center [302, 360] width 146 height 13
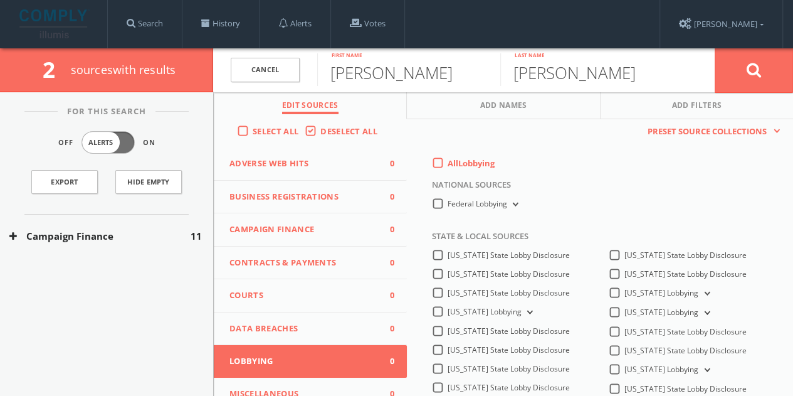
click at [448, 158] on label "All Lobbying" at bounding box center [471, 163] width 47 height 13
click at [0, 0] on input "All Lobbying" at bounding box center [0, 0] width 0 height 0
click at [768, 68] on button at bounding box center [754, 70] width 78 height 45
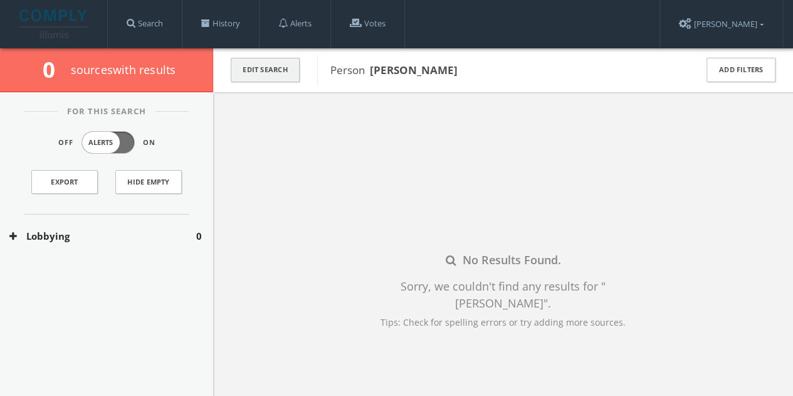
click at [283, 63] on button "Edit Search" at bounding box center [265, 70] width 69 height 24
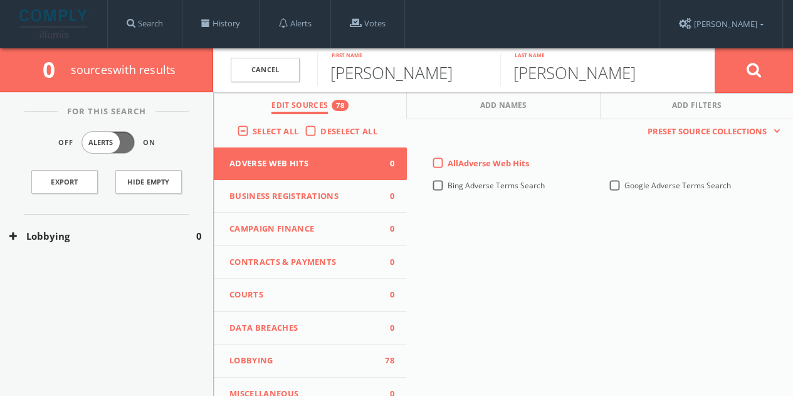
click at [374, 83] on input "[PERSON_NAME]" at bounding box center [408, 69] width 183 height 33
click at [375, 82] on input "[PERSON_NAME]" at bounding box center [408, 69] width 183 height 33
type input "J"
type input "[PERSON_NAME]"
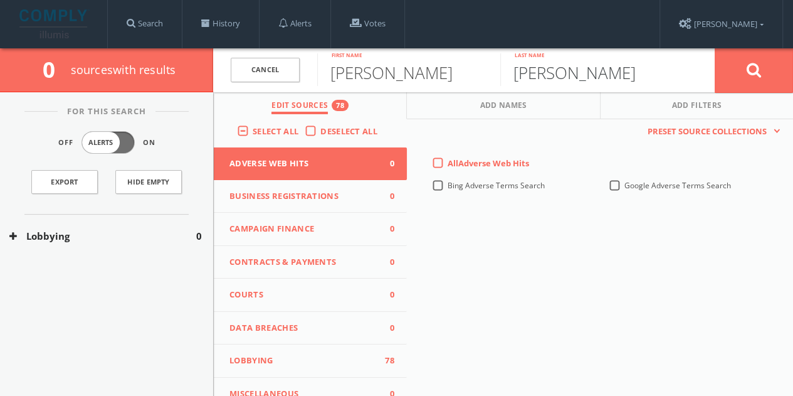
type input "[PERSON_NAME]"
click at [339, 228] on span "Campaign Finance" at bounding box center [302, 229] width 146 height 13
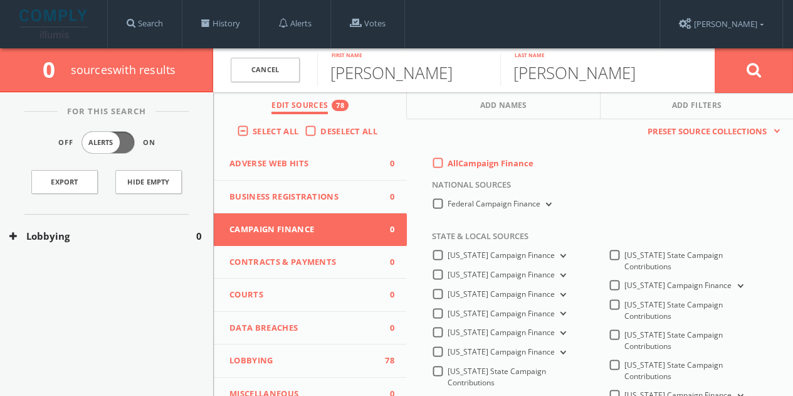
click at [441, 160] on div "All Campaign Finance" at bounding box center [483, 162] width 102 height 11
click at [448, 164] on label "All Campaign Finance" at bounding box center [491, 163] width 86 height 13
click at [0, 0] on Finance-all-0 "All Campaign Finance" at bounding box center [0, 0] width 0 height 0
click at [439, 203] on div "Federal Campaign Finance" at bounding box center [493, 203] width 122 height 11
click at [448, 206] on label "Federal Campaign Finance" at bounding box center [501, 204] width 107 height 12
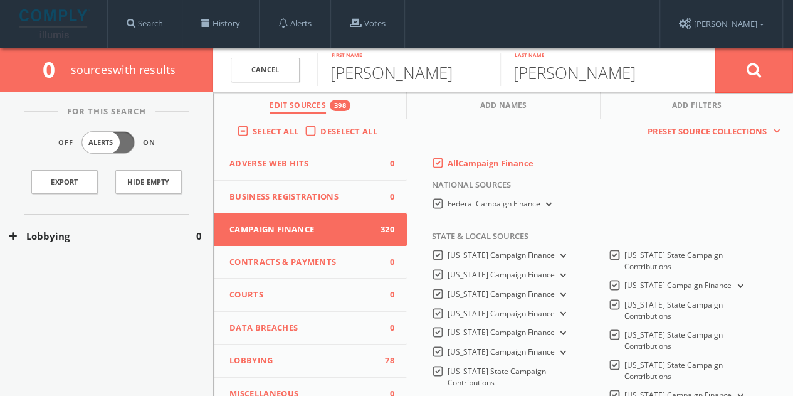
click at [0, 0] on Finance-all "Federal Campaign Finance" at bounding box center [0, 0] width 0 height 0
click at [744, 53] on button at bounding box center [754, 70] width 78 height 45
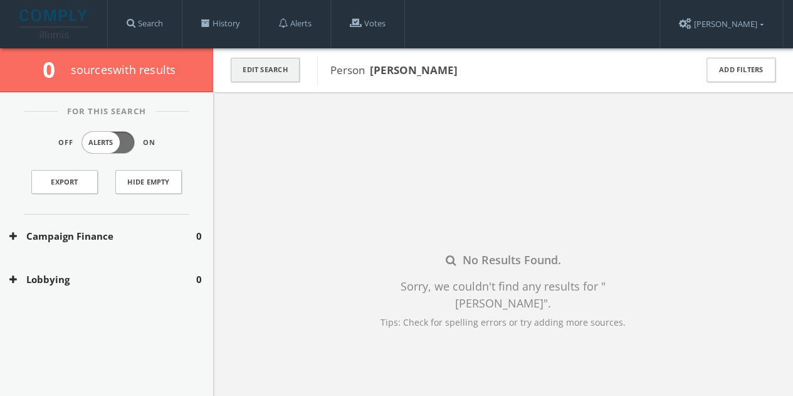
click at [283, 71] on button "Edit Search" at bounding box center [265, 70] width 69 height 24
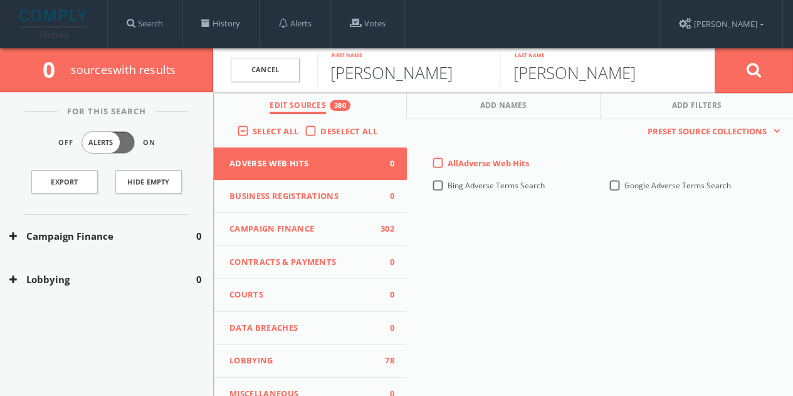
click at [382, 61] on input "[PERSON_NAME]" at bounding box center [408, 69] width 183 height 33
click at [378, 72] on input "[PERSON_NAME]" at bounding box center [408, 69] width 183 height 33
click at [378, 71] on input "[PERSON_NAME]" at bounding box center [408, 69] width 183 height 33
type input "[PERSON_NAME]"
type input "w"
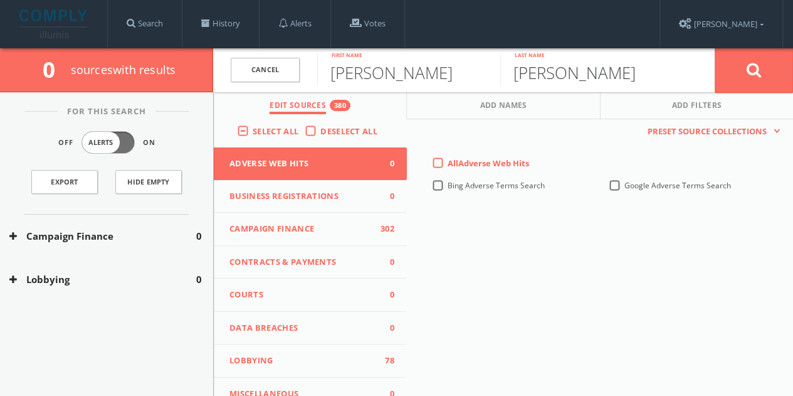
type input "[PERSON_NAME]"
click at [715, 48] on button at bounding box center [754, 70] width 78 height 45
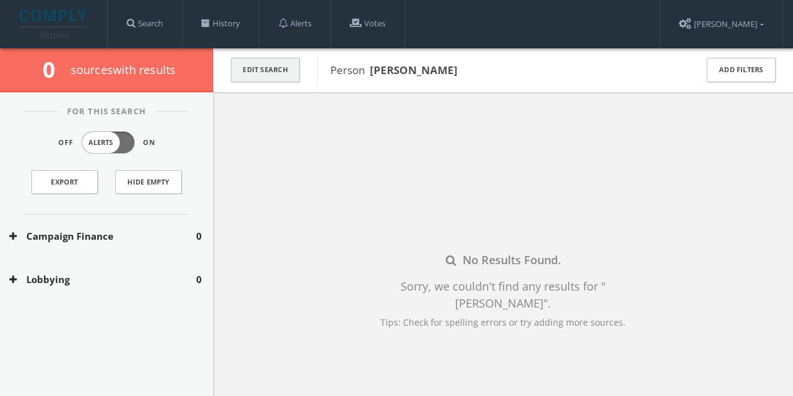
click at [271, 68] on button "Edit Search" at bounding box center [265, 70] width 69 height 24
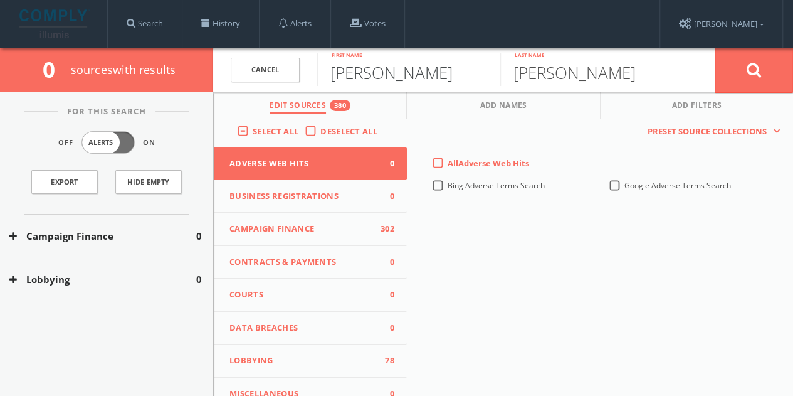
click at [342, 80] on input "[PERSON_NAME]" at bounding box center [408, 69] width 183 height 33
type input "[PERSON_NAME]"
click at [715, 48] on button at bounding box center [754, 70] width 78 height 45
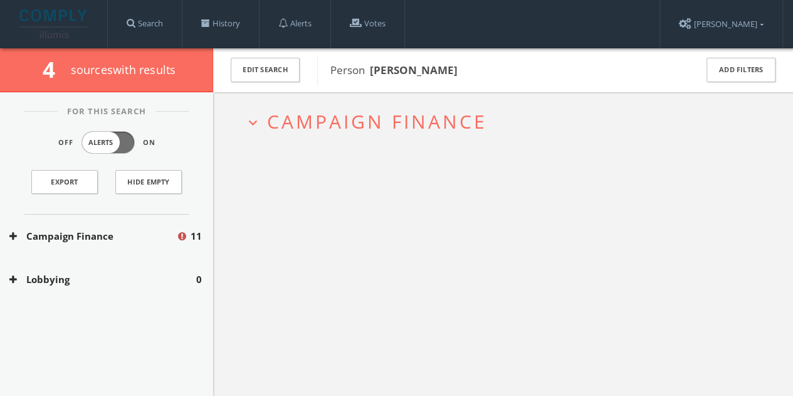
click at [145, 253] on div "Campaign Finance 11" at bounding box center [106, 235] width 213 height 43
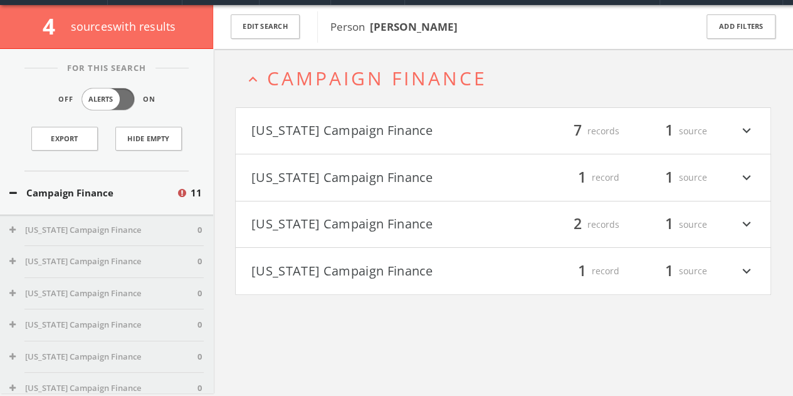
scroll to position [48, 0]
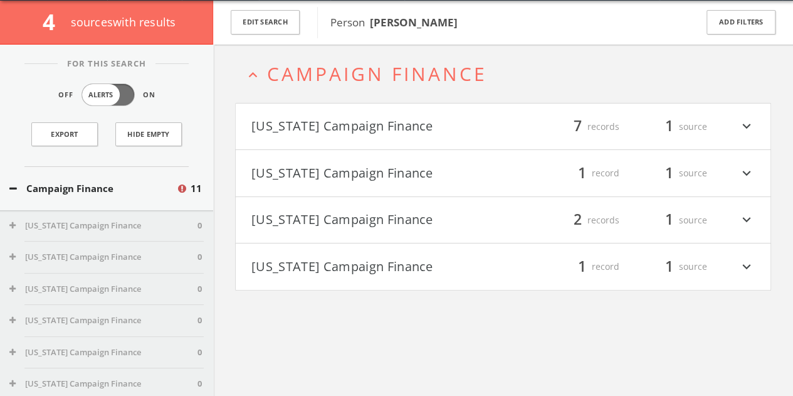
click at [445, 124] on button "[US_STATE] Campaign Finance" at bounding box center [377, 126] width 252 height 21
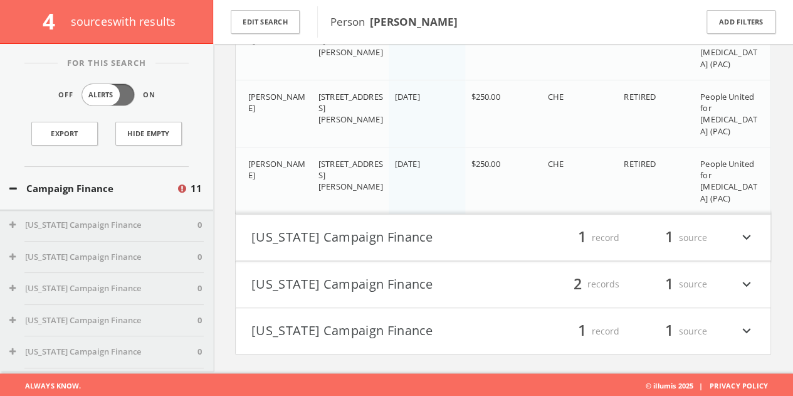
click at [405, 232] on button "[US_STATE] Campaign Finance" at bounding box center [377, 237] width 252 height 21
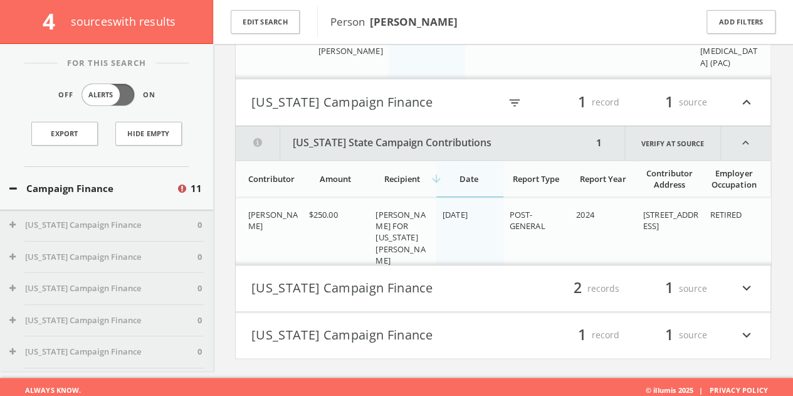
scroll to position [671, 0]
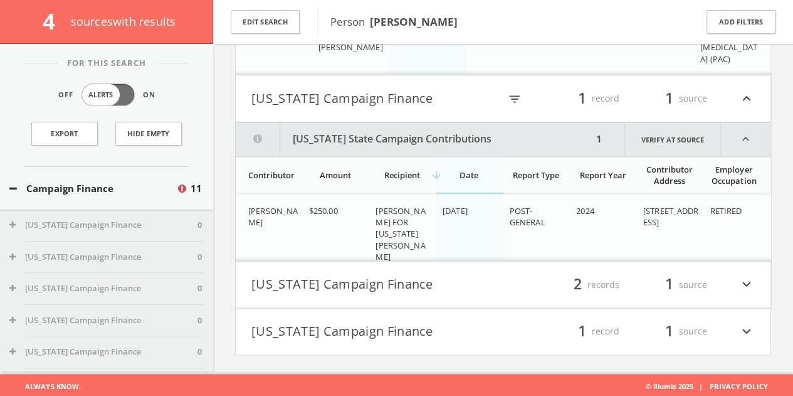
click at [408, 275] on button "[US_STATE] Campaign Finance" at bounding box center [377, 284] width 252 height 21
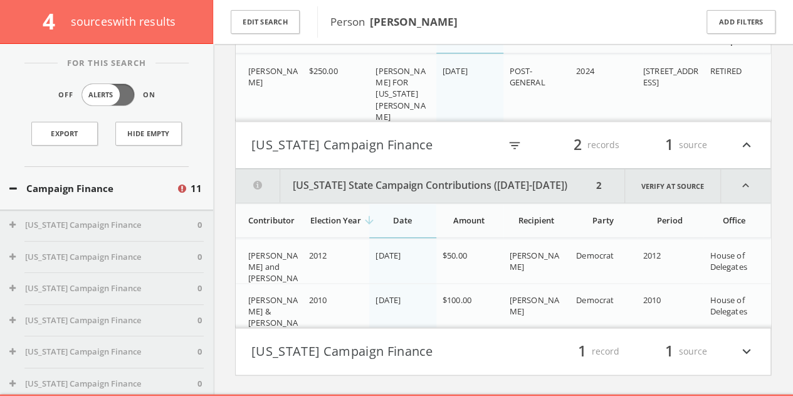
scroll to position [830, 0]
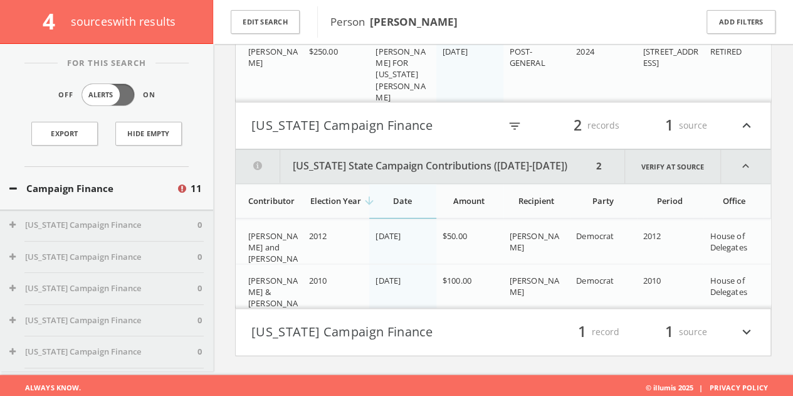
click at [428, 325] on button "[US_STATE] Campaign Finance" at bounding box center [377, 331] width 252 height 21
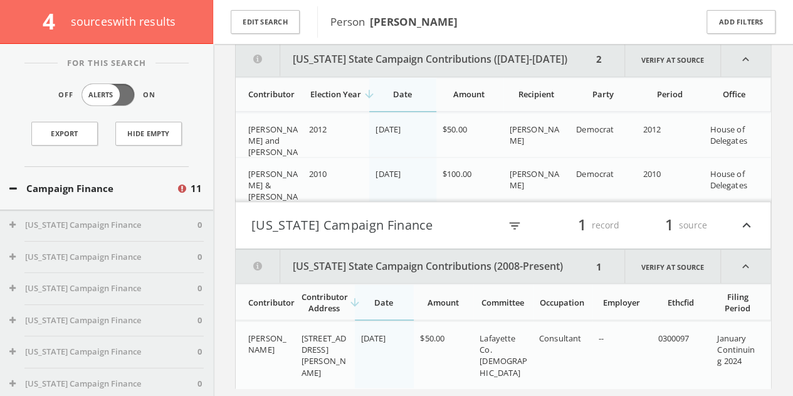
scroll to position [969, 0]
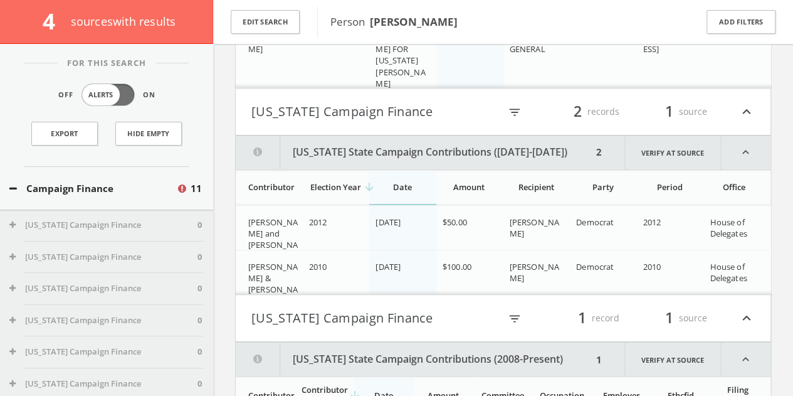
click at [113, 175] on div "Campaign Finance 11" at bounding box center [106, 188] width 213 height 43
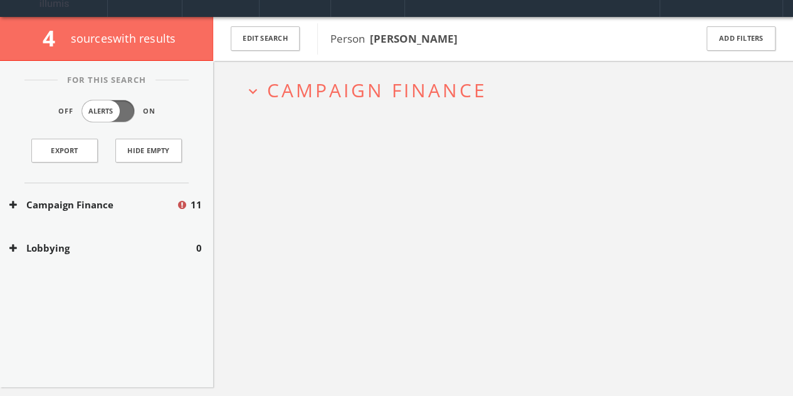
scroll to position [0, 0]
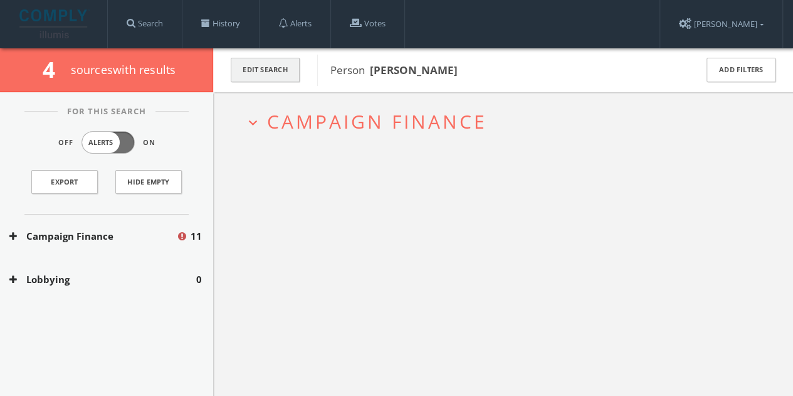
click at [277, 75] on button "Edit Search" at bounding box center [265, 70] width 69 height 24
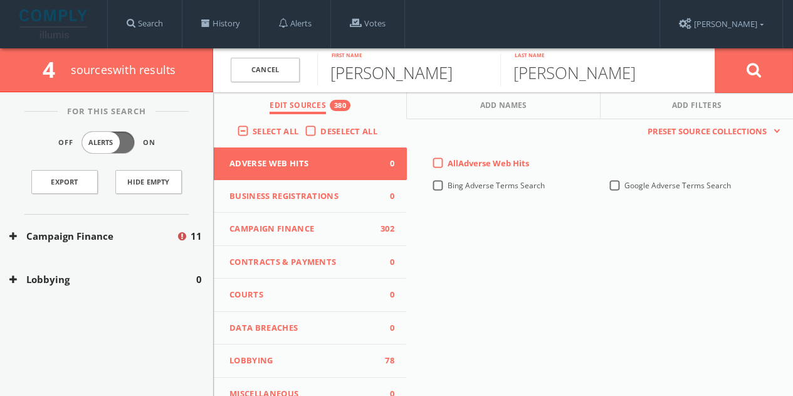
click at [403, 78] on input "[PERSON_NAME]" at bounding box center [408, 69] width 183 height 33
paste input "[PERSON_NAME]"
drag, startPoint x: 398, startPoint y: 75, endPoint x: 566, endPoint y: 73, distance: 168.0
click at [566, 76] on form "Cancel [PERSON_NAME] First name [PERSON_NAME] name Cancel" at bounding box center [503, 70] width 580 height 44
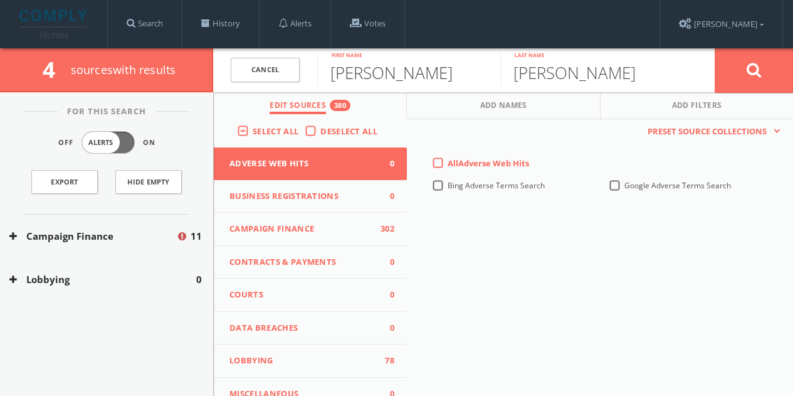
type input "[PERSON_NAME]"
click at [567, 80] on input "[PERSON_NAME]" at bounding box center [591, 69] width 183 height 33
paste input "DeSawal"
type input "DeSawal"
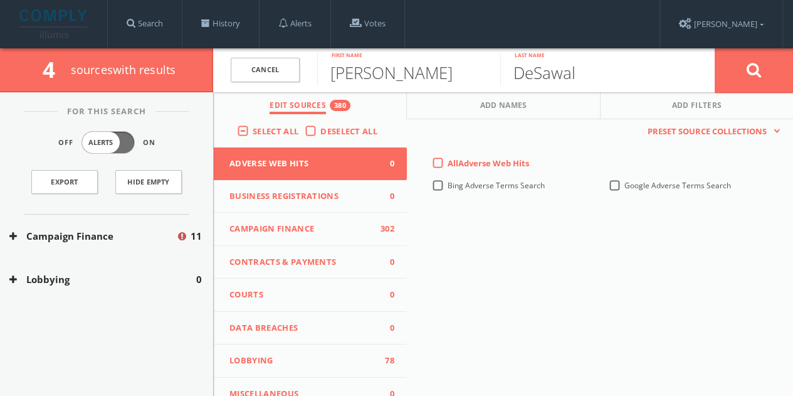
click at [715, 48] on button at bounding box center [754, 70] width 78 height 45
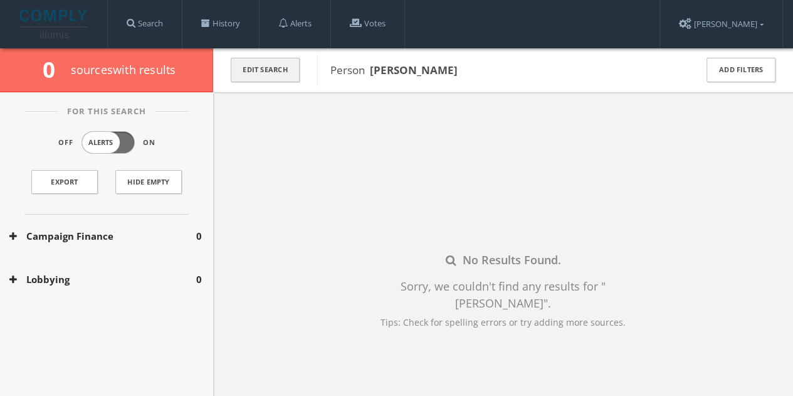
click at [270, 66] on button "Edit Search" at bounding box center [265, 70] width 69 height 24
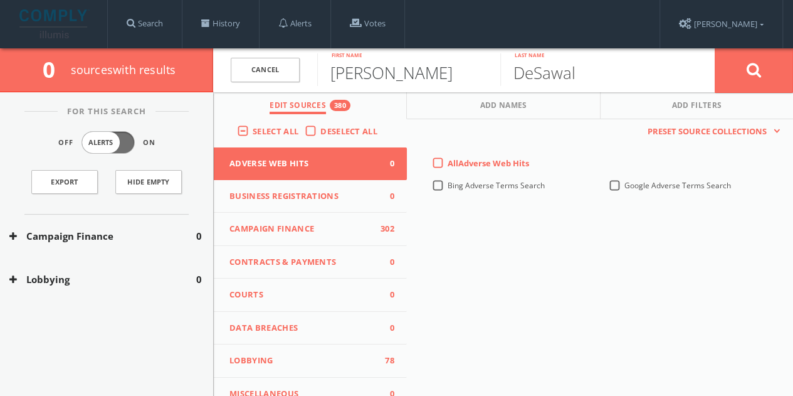
click at [372, 81] on input "[PERSON_NAME]" at bounding box center [408, 69] width 183 height 33
type input "[PERSON_NAME]"
type input "A"
type input "[PERSON_NAME]"
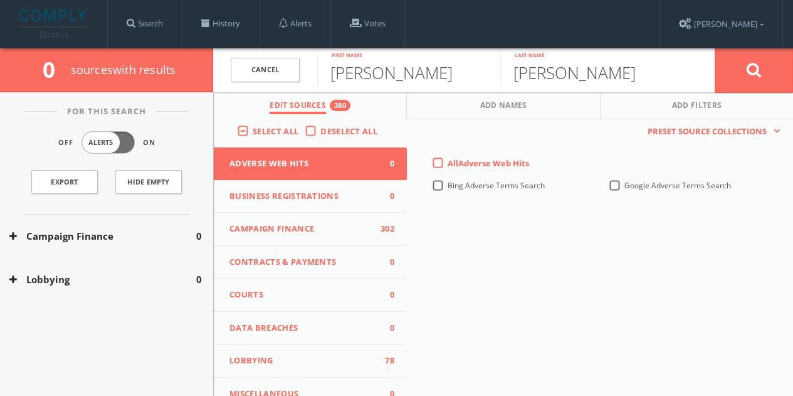
click at [715, 48] on button at bounding box center [754, 70] width 78 height 45
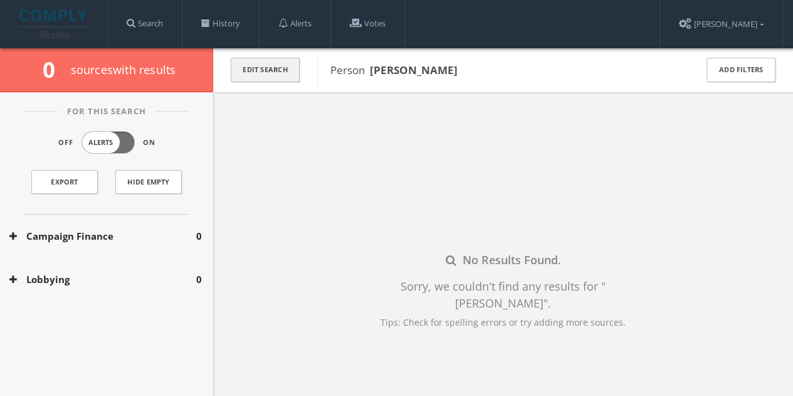
click at [283, 71] on button "Edit Search" at bounding box center [265, 70] width 69 height 24
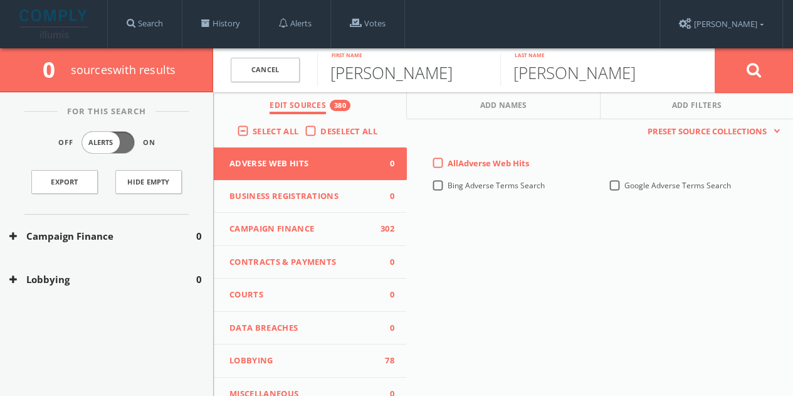
click at [380, 66] on input "[PERSON_NAME]" at bounding box center [408, 69] width 183 height 33
type input "[PERSON_NAME]"
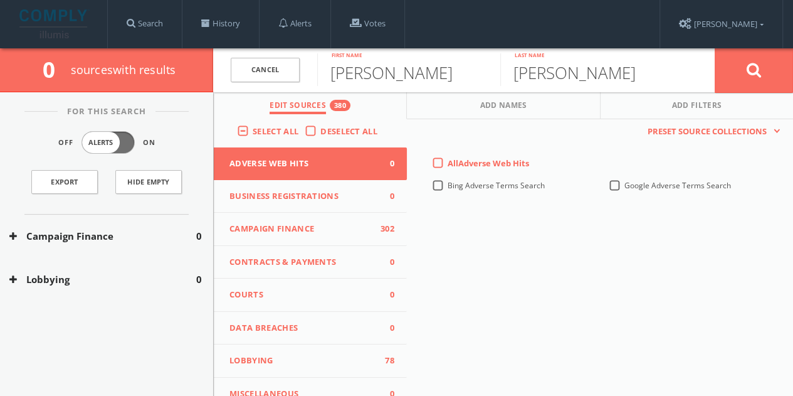
click at [320, 135] on label "Deselect All" at bounding box center [351, 131] width 63 height 13
click at [0, 0] on input "Deselect All" at bounding box center [0, 0] width 0 height 0
drag, startPoint x: 301, startPoint y: 229, endPoint x: 330, endPoint y: 208, distance: 35.9
click at [301, 228] on span "Campaign Finance" at bounding box center [302, 229] width 146 height 13
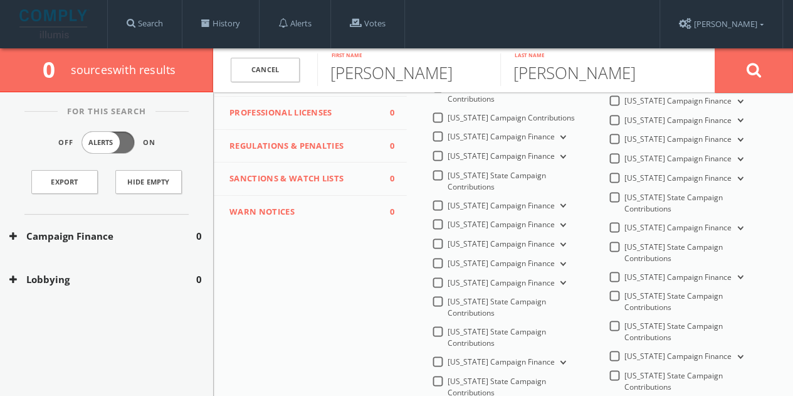
click at [469, 250] on label "[US_STATE] Campaign Finance" at bounding box center [508, 244] width 121 height 12
click at [0, 0] on Finance-all "[US_STATE] Campaign Finance" at bounding box center [0, 0] width 0 height 0
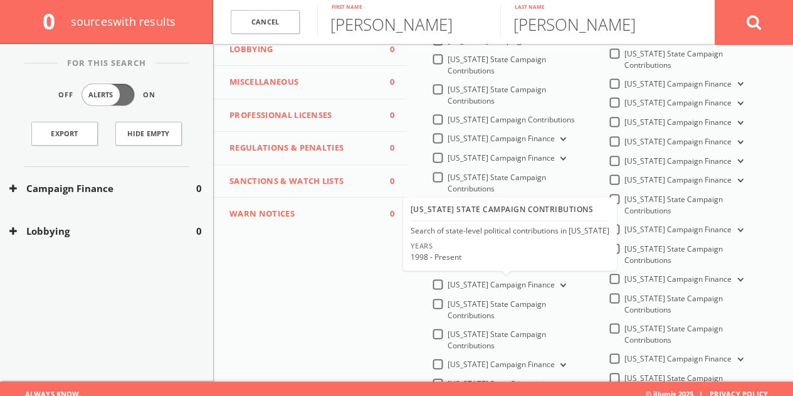
scroll to position [289, 0]
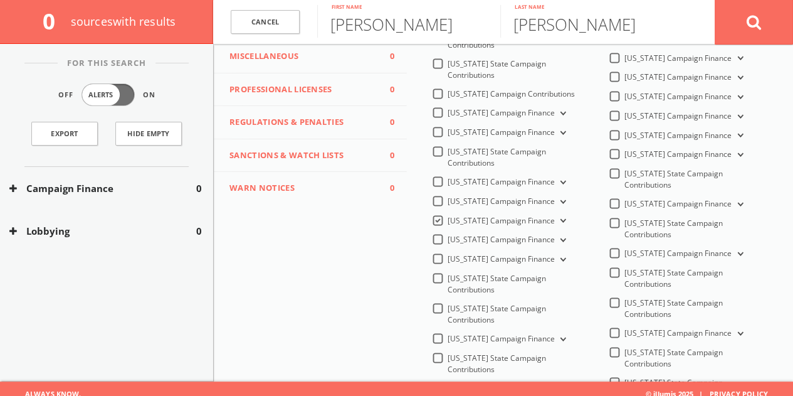
click at [448, 119] on label "[US_STATE] Campaign Finance" at bounding box center [508, 113] width 121 height 12
click at [0, 0] on Finance-all "[US_STATE] Campaign Finance" at bounding box center [0, 0] width 0 height 0
click at [780, 18] on button at bounding box center [754, 21] width 78 height 45
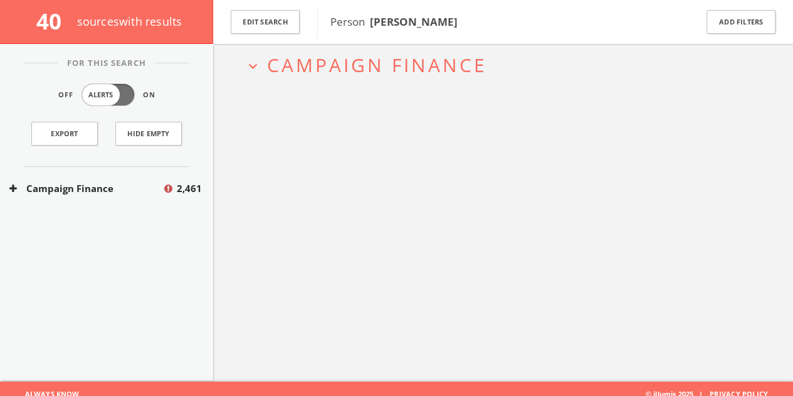
click at [171, 192] on icon at bounding box center [170, 190] width 13 height 12
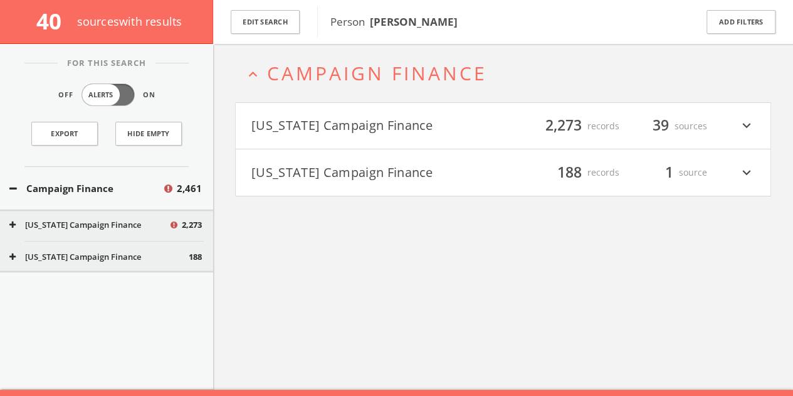
scroll to position [54, 0]
click at [93, 251] on button "[US_STATE] Campaign Finance" at bounding box center [98, 257] width 179 height 13
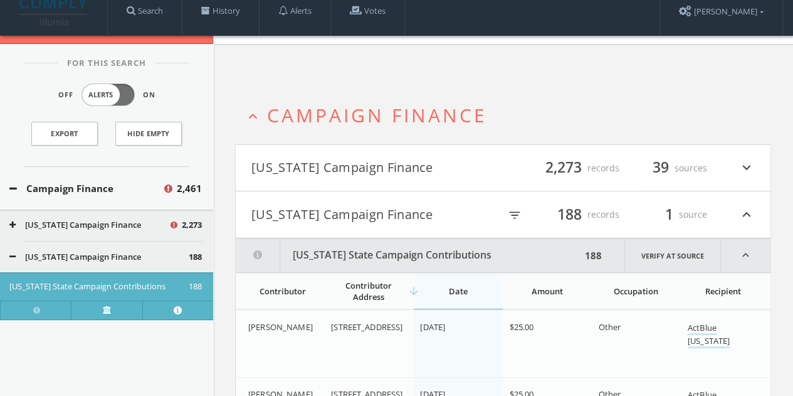
scroll to position [0, 0]
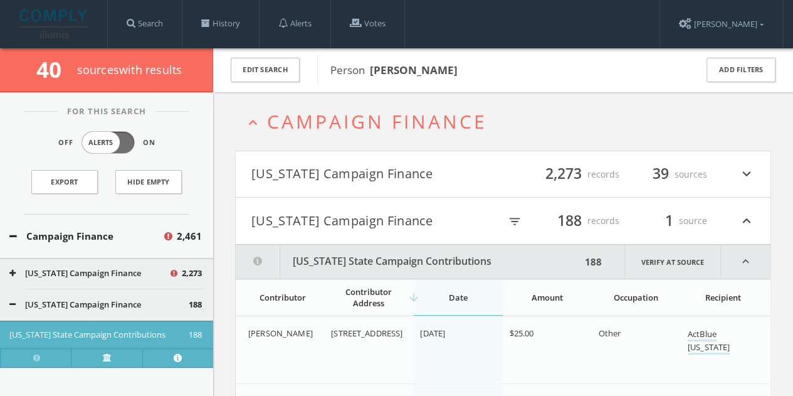
click at [384, 233] on h4 "[US_STATE] Campaign Finance filter_list 188 records 1 source expand_less" at bounding box center [503, 221] width 535 height 46
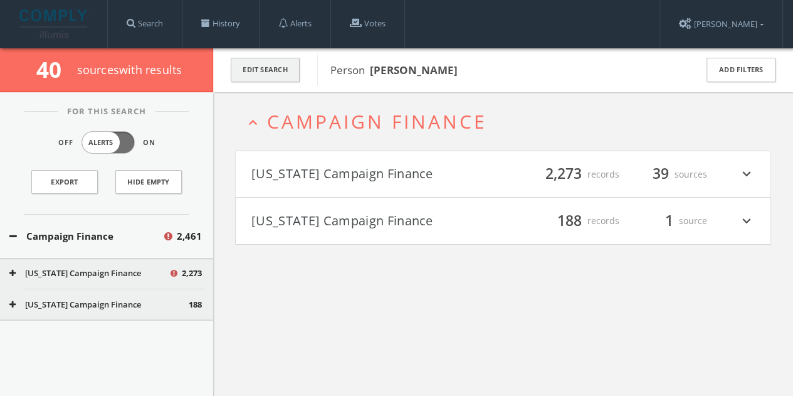
click at [255, 75] on button "Edit Search" at bounding box center [265, 70] width 69 height 24
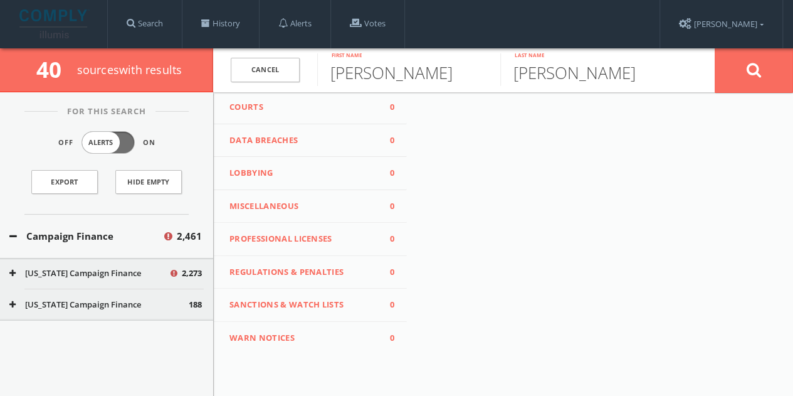
click at [277, 176] on span "Lobbying" at bounding box center [302, 173] width 146 height 13
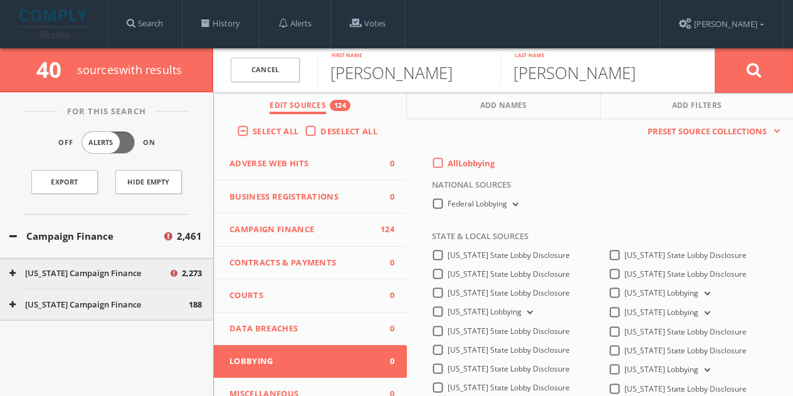
click at [448, 168] on label "All Lobbying" at bounding box center [471, 163] width 47 height 13
click at [0, 0] on input "All Lobbying" at bounding box center [0, 0] width 0 height 0
click at [754, 86] on button at bounding box center [754, 70] width 78 height 45
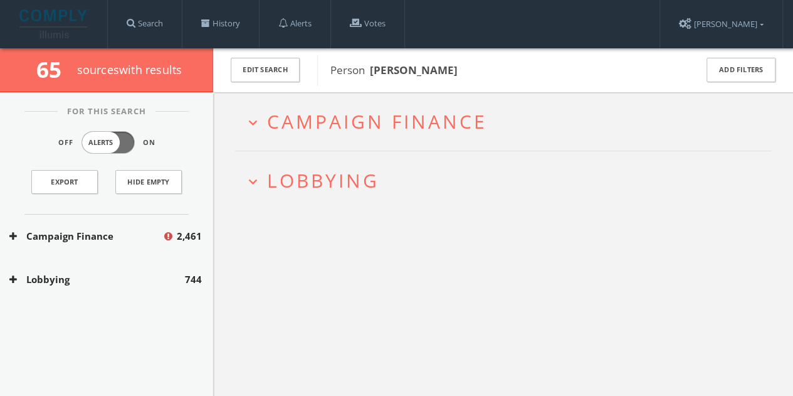
click at [116, 234] on button "Campaign Finance" at bounding box center [85, 236] width 153 height 14
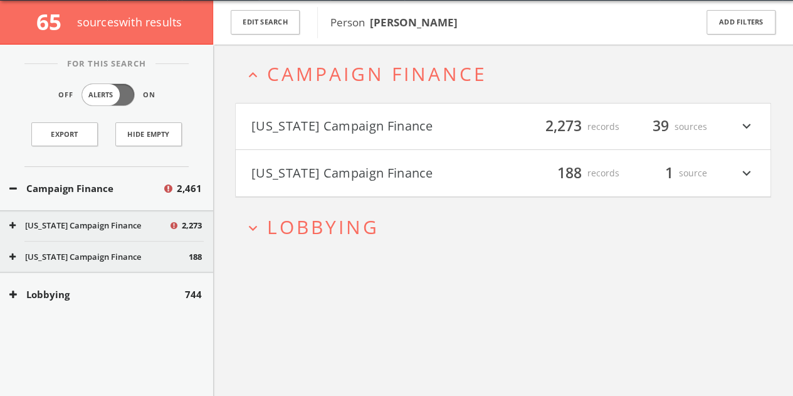
click at [490, 152] on h4 "[US_STATE] Campaign Finance filter_list 188 records 1 source expand_more" at bounding box center [503, 173] width 535 height 46
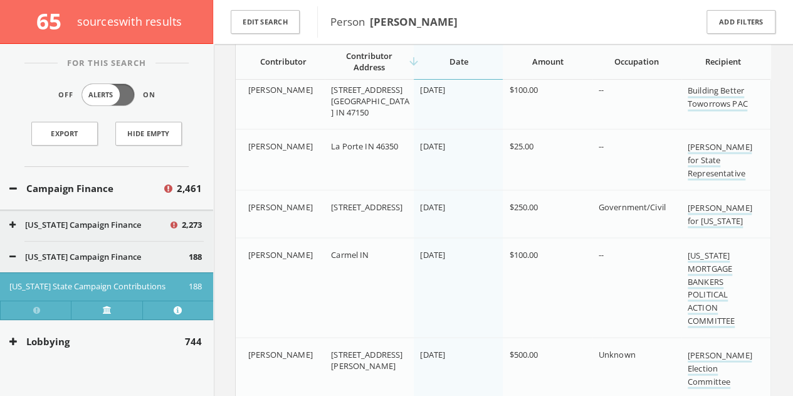
scroll to position [1140, 0]
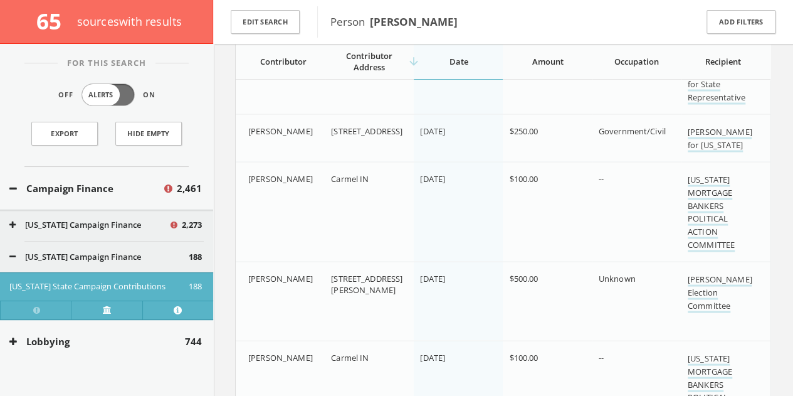
click at [159, 337] on button "Lobbying" at bounding box center [97, 341] width 176 height 14
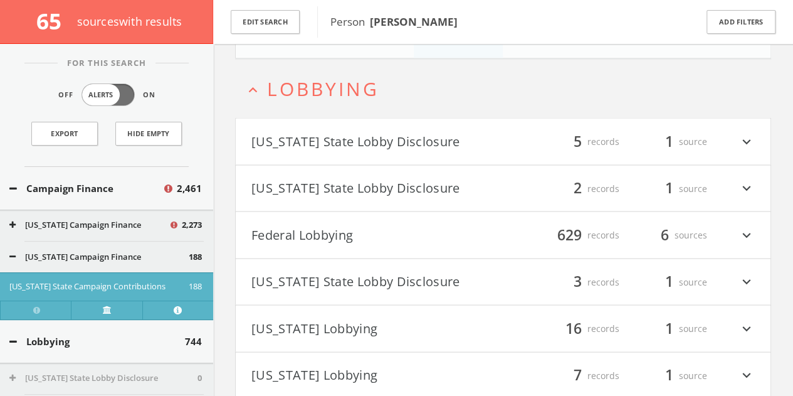
scroll to position [13032, 0]
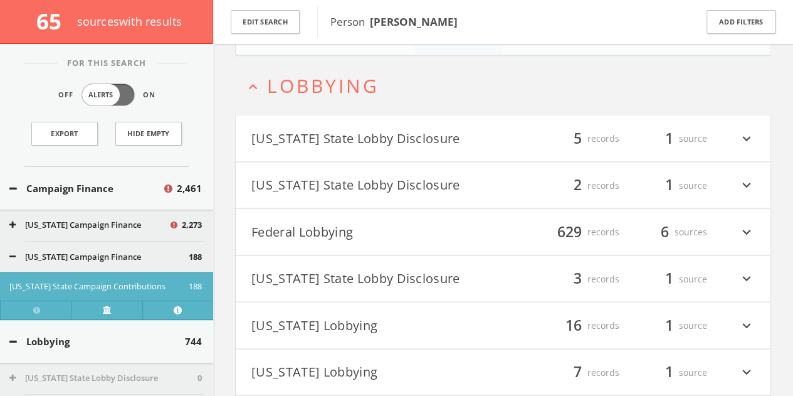
click at [487, 137] on button "[US_STATE] State Lobby Disclosure" at bounding box center [377, 137] width 252 height 21
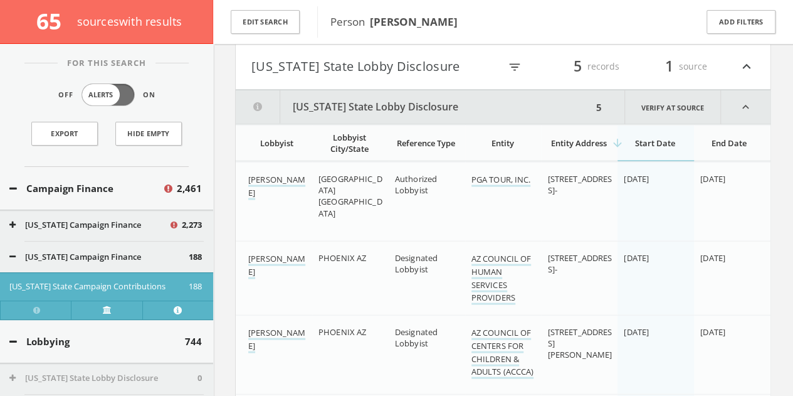
scroll to position [13084, 0]
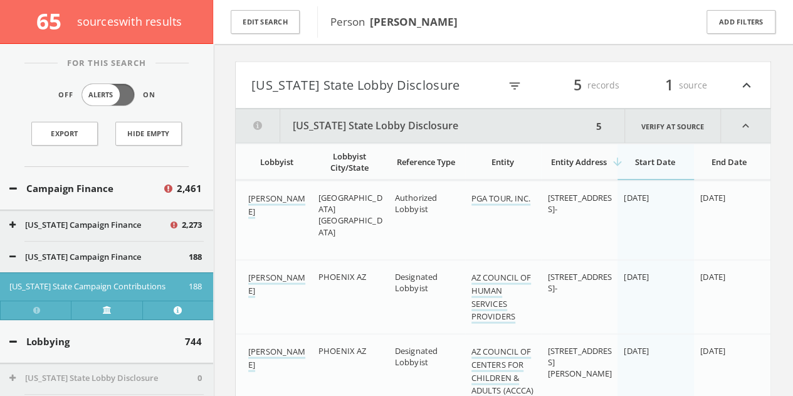
click at [414, 84] on button "[US_STATE] State Lobby Disclosure" at bounding box center [375, 85] width 248 height 21
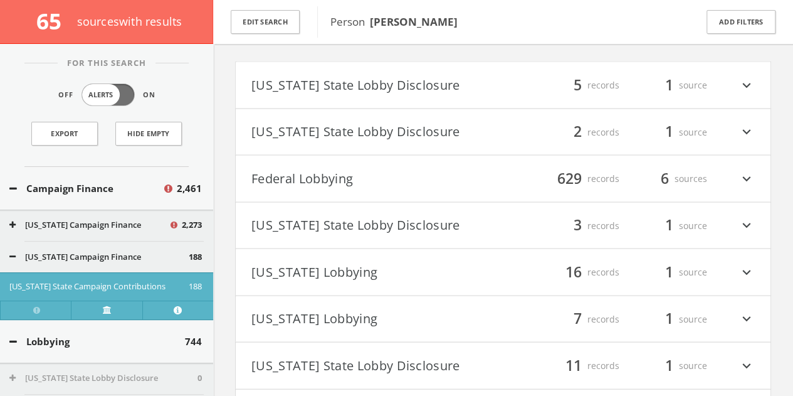
click at [409, 77] on button "[US_STATE] State Lobby Disclosure" at bounding box center [377, 85] width 252 height 21
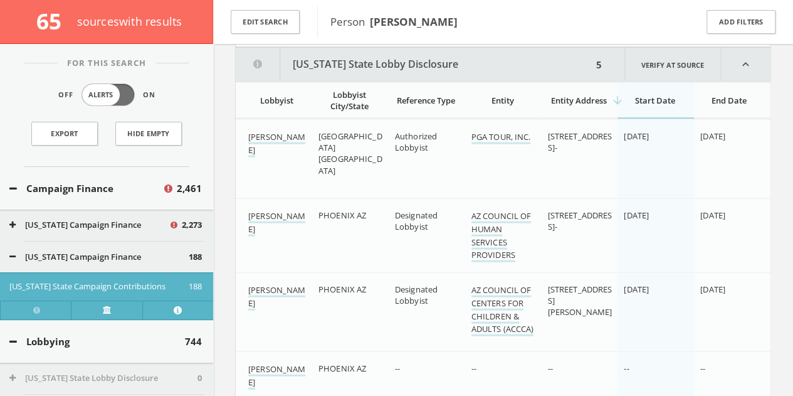
scroll to position [13147, 0]
